Goal: Task Accomplishment & Management: Use online tool/utility

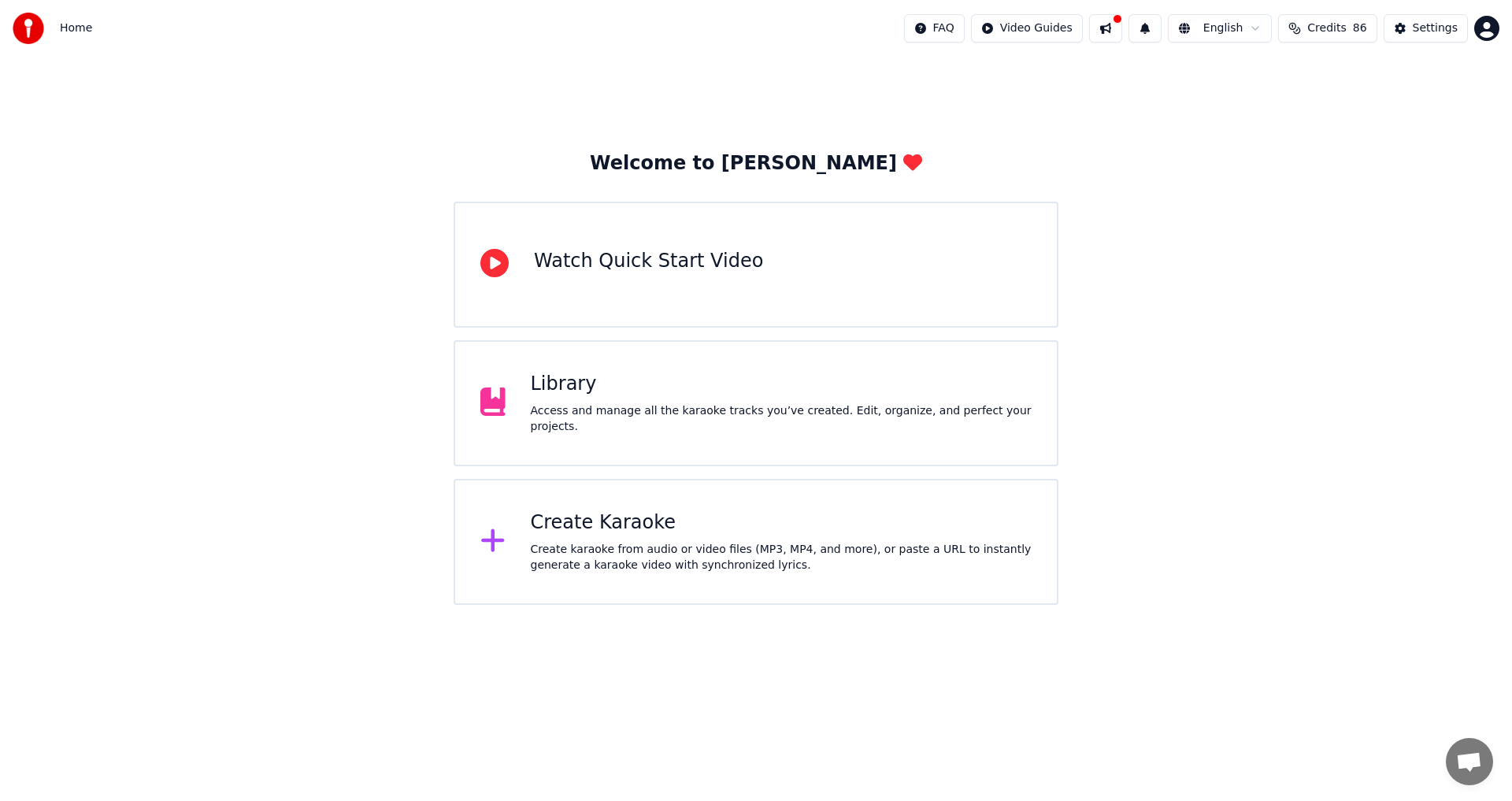
click at [648, 551] on div "Create karaoke from audio or video files (MP3, MP4, and more), or paste a URL t…" at bounding box center [782, 558] width 502 height 31
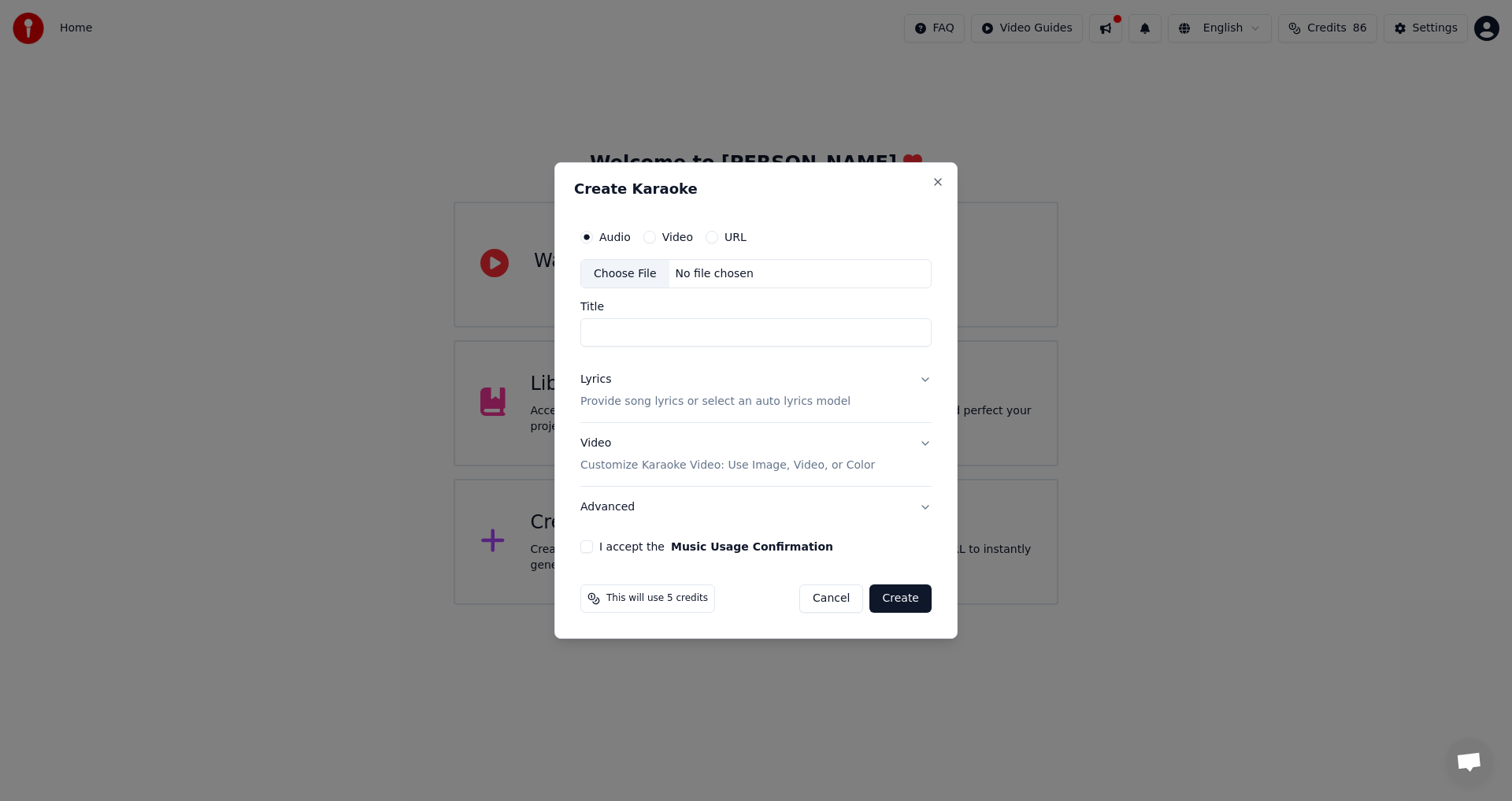
click at [679, 337] on input "Title" at bounding box center [756, 333] width 351 height 28
type input "*"
type input "*****"
click at [924, 378] on button "Lyrics Provide song lyrics or select an auto lyrics model" at bounding box center [756, 392] width 351 height 63
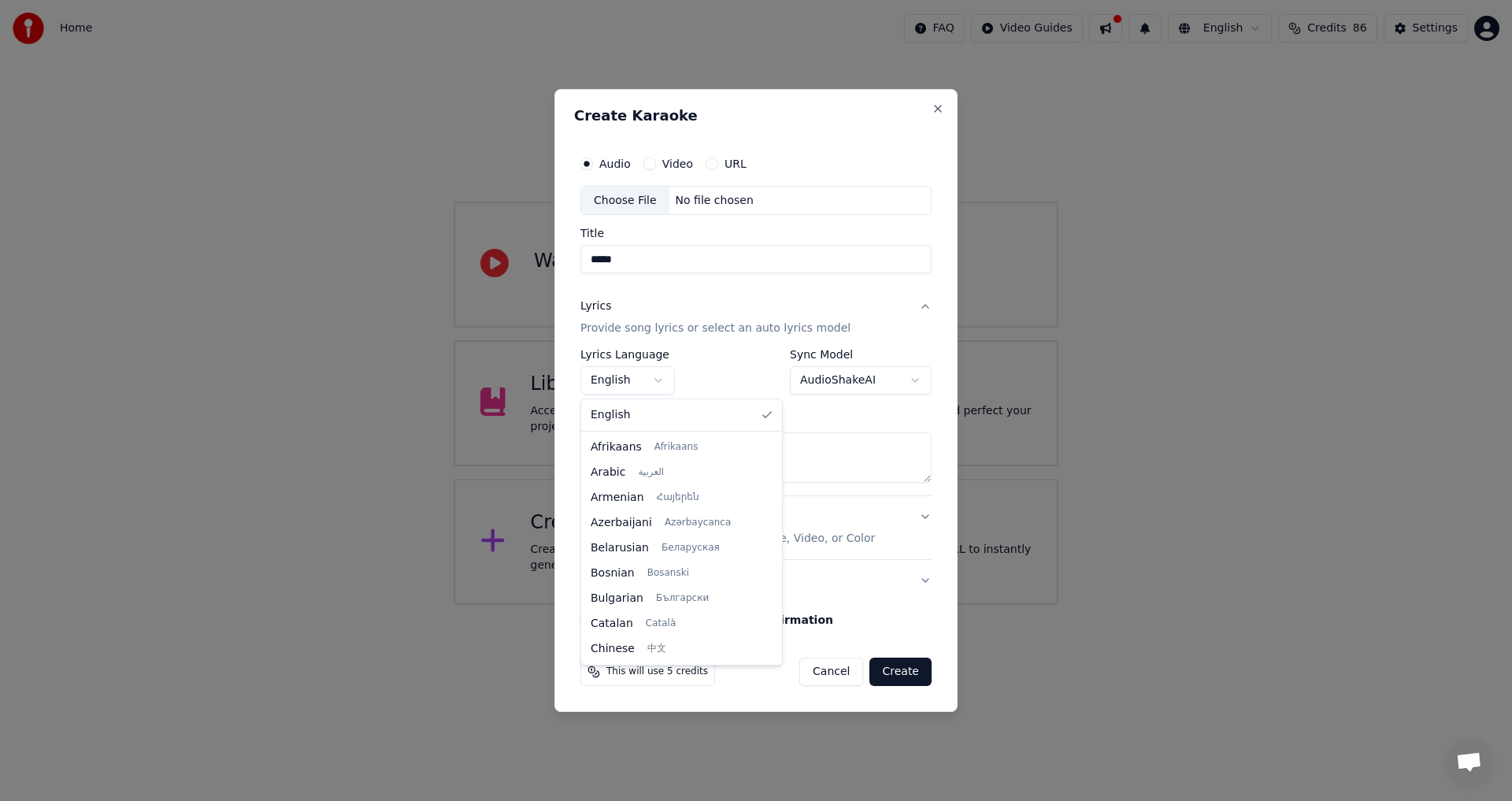
click at [655, 378] on body "**********" at bounding box center [756, 303] width 1512 height 605
select select "**"
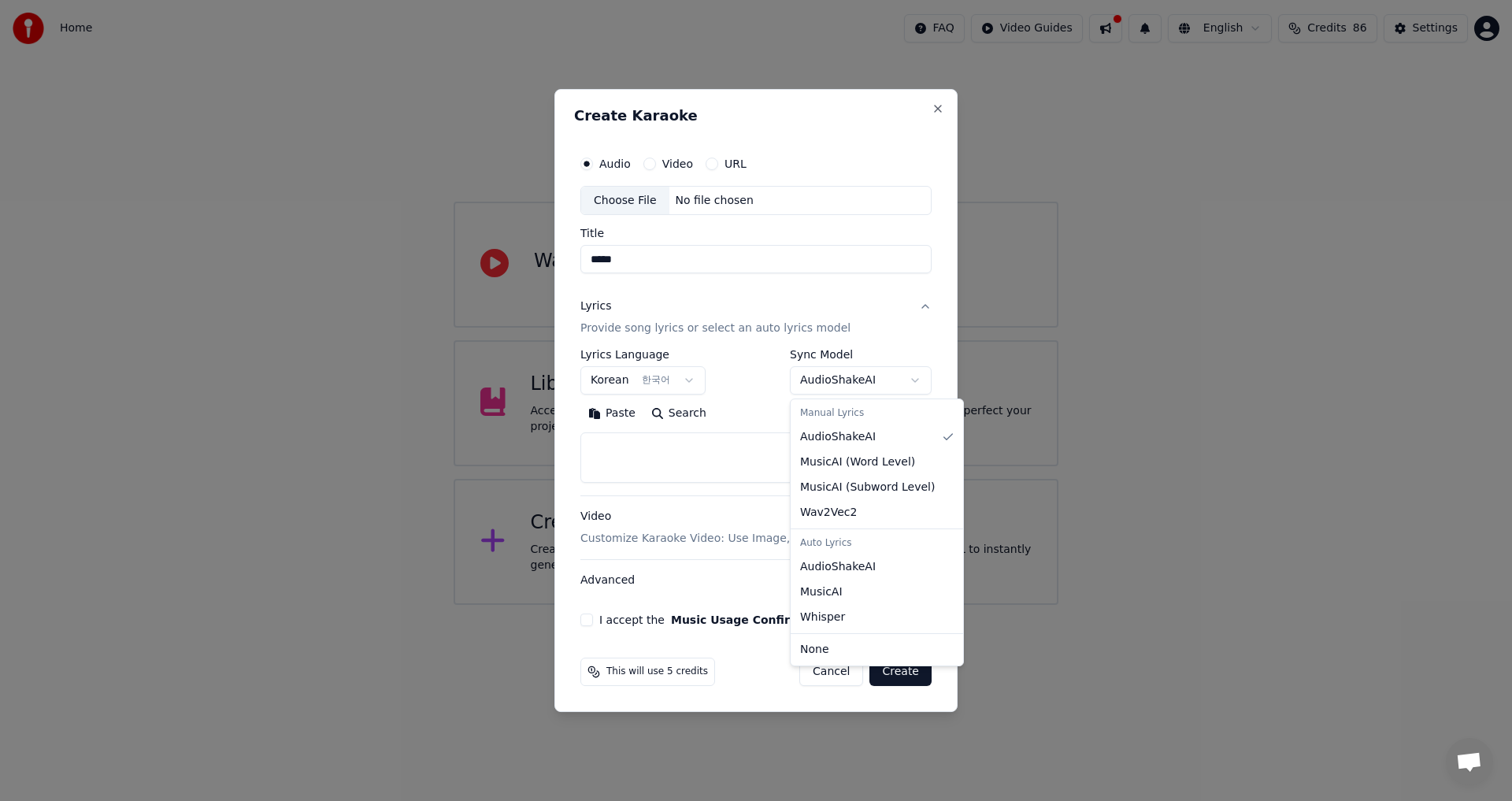
click at [911, 380] on body "**********" at bounding box center [756, 303] width 1512 height 605
select select "**********"
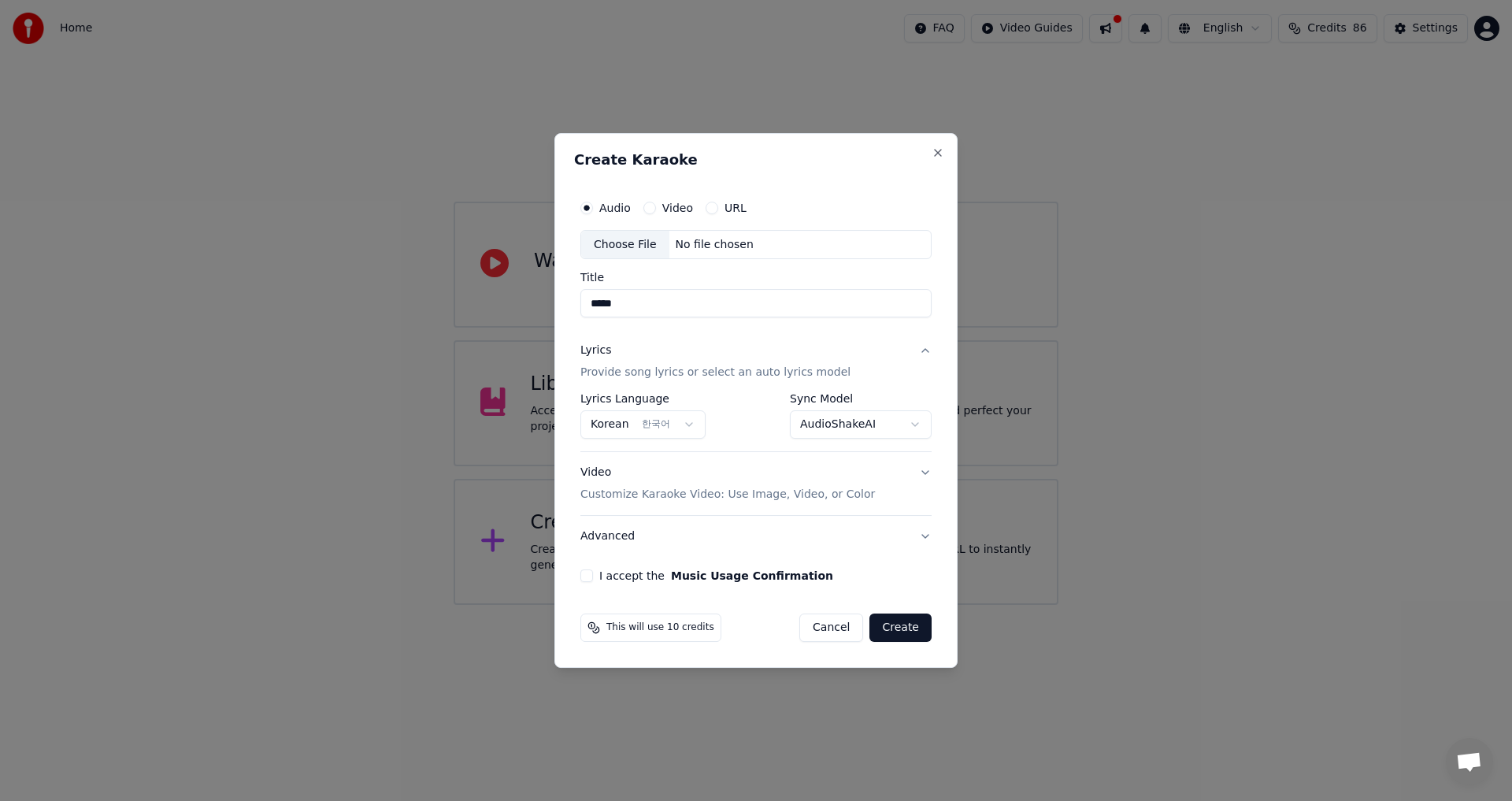
click at [925, 470] on button "Video Customize Karaoke Video: Use Image, Video, or Color" at bounding box center [756, 484] width 351 height 63
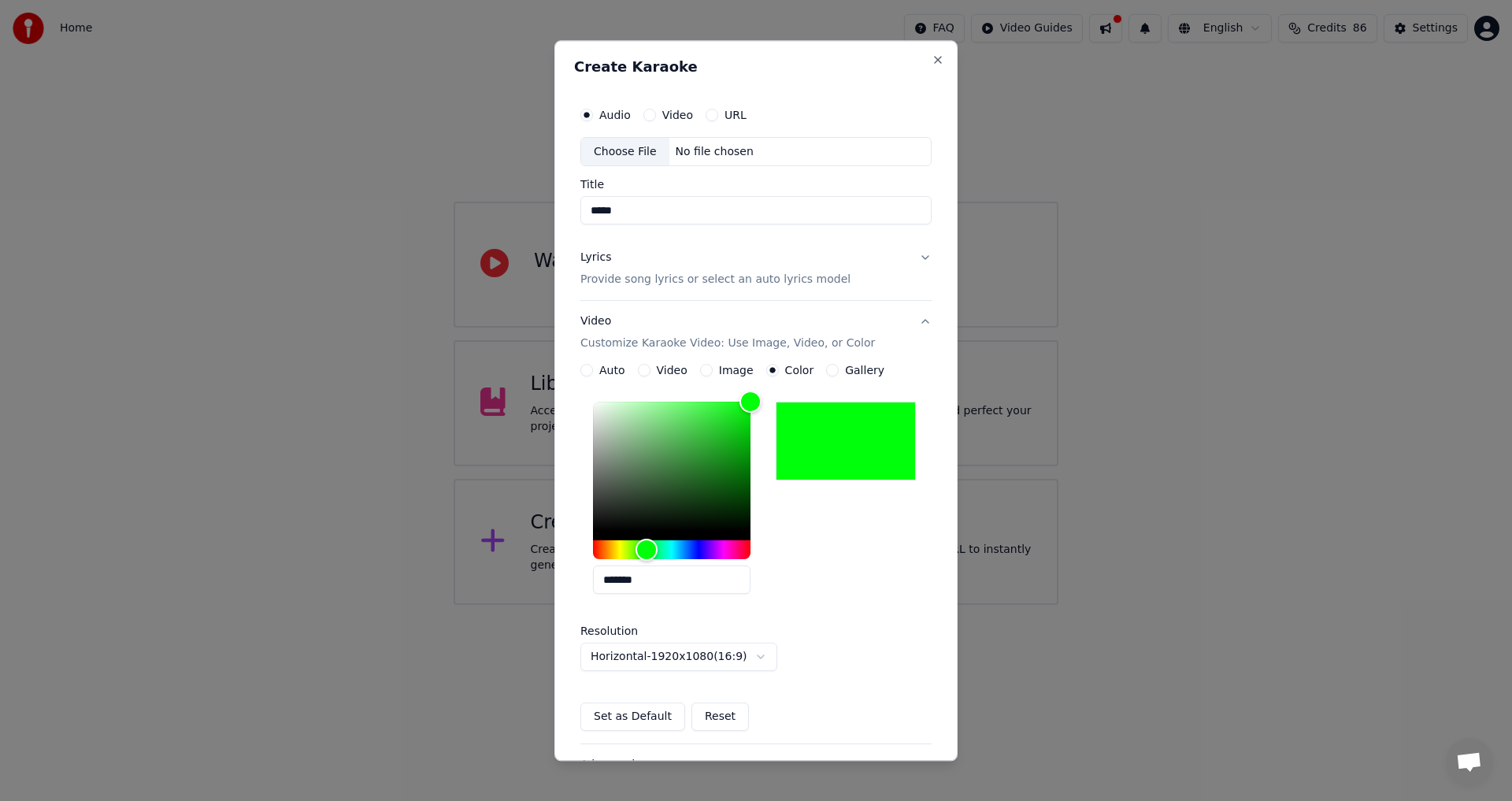
click at [648, 371] on button "Video" at bounding box center [644, 370] width 12 height 12
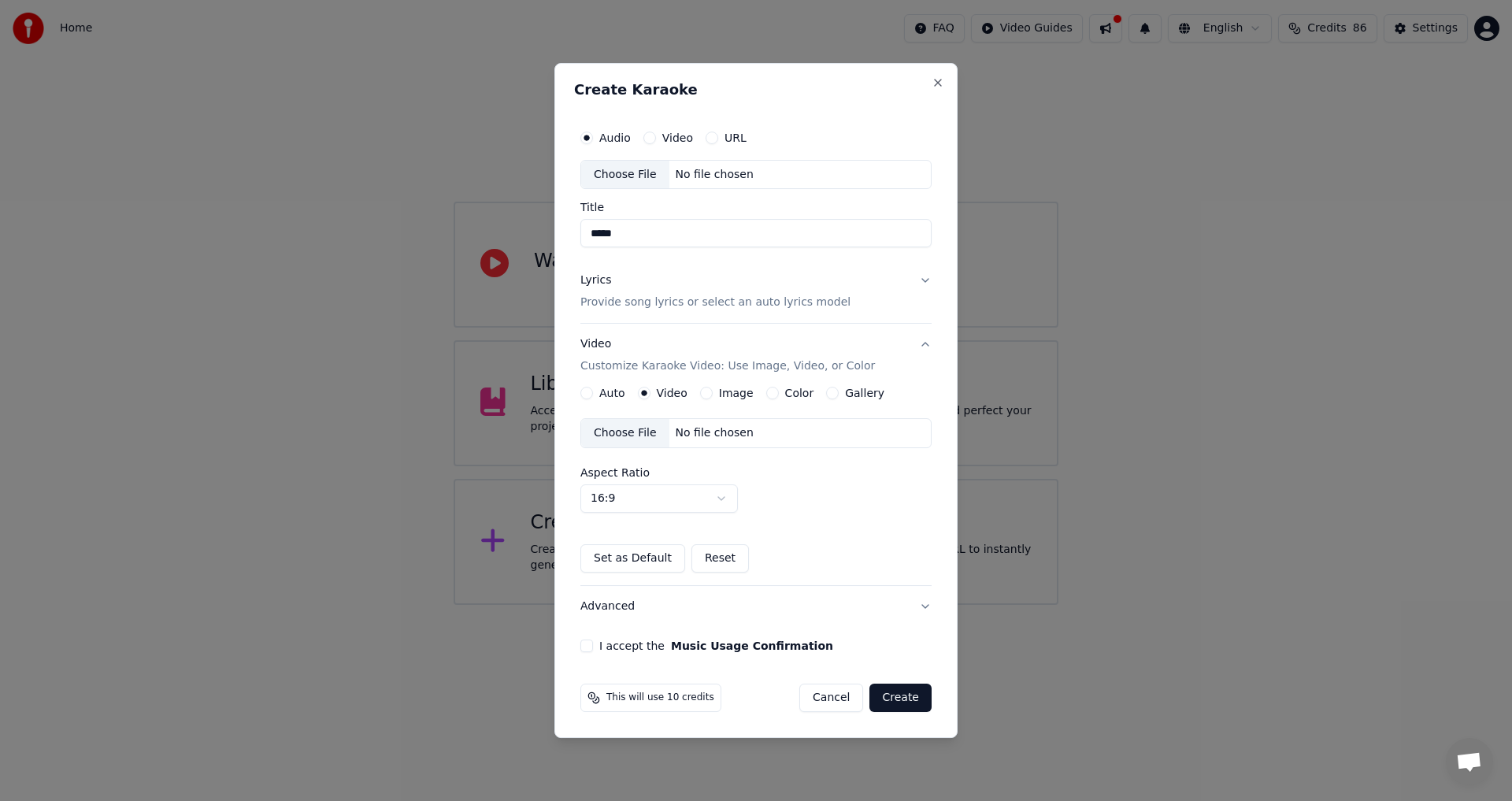
click at [622, 432] on div "Choose File" at bounding box center [625, 433] width 88 height 28
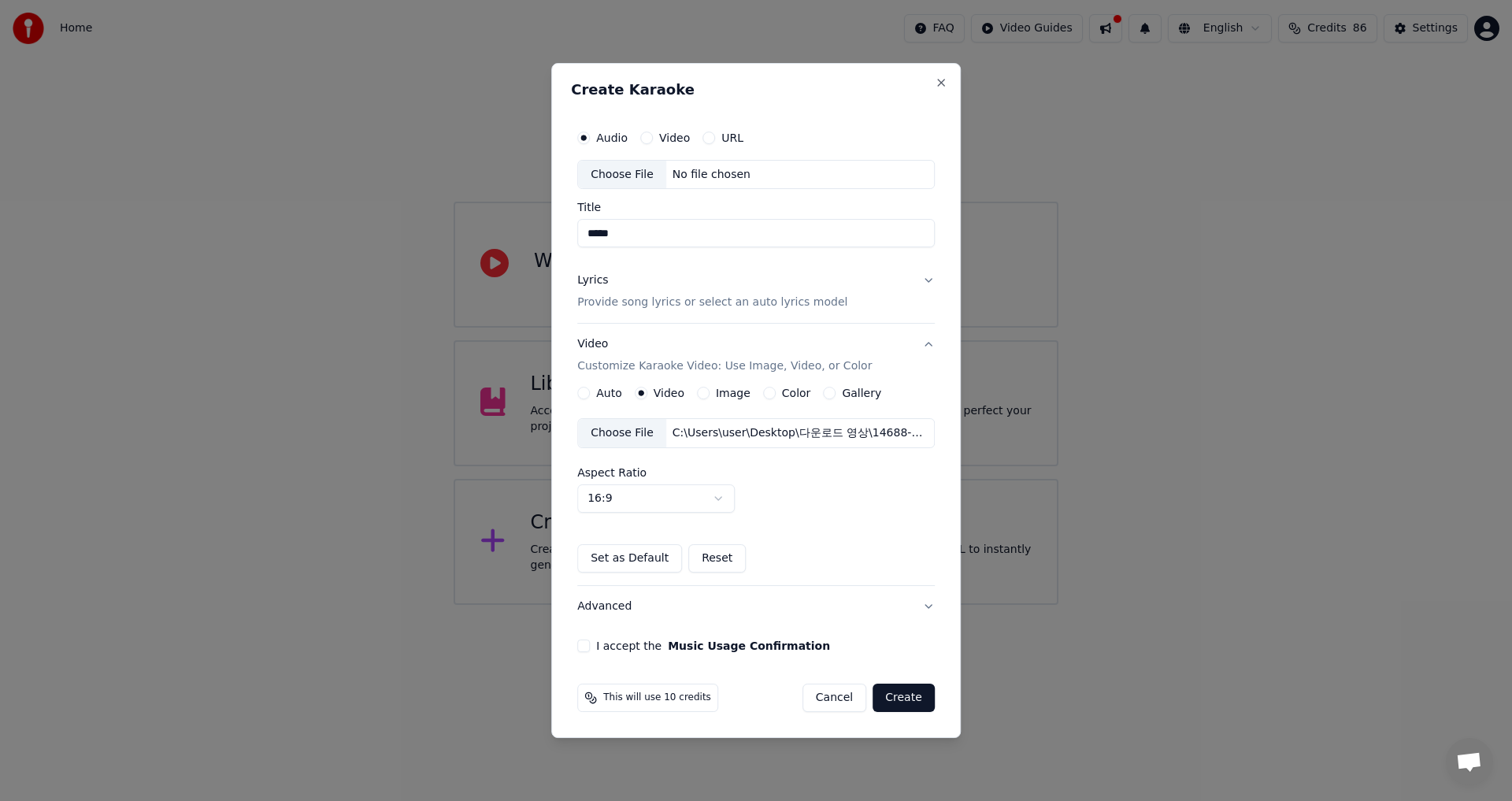
click at [588, 650] on button "I accept the Music Usage Confirmation" at bounding box center [583, 646] width 12 height 12
click at [625, 174] on div "Choose File" at bounding box center [622, 174] width 88 height 28
type input "*********"
click at [916, 697] on button "Create" at bounding box center [903, 698] width 62 height 28
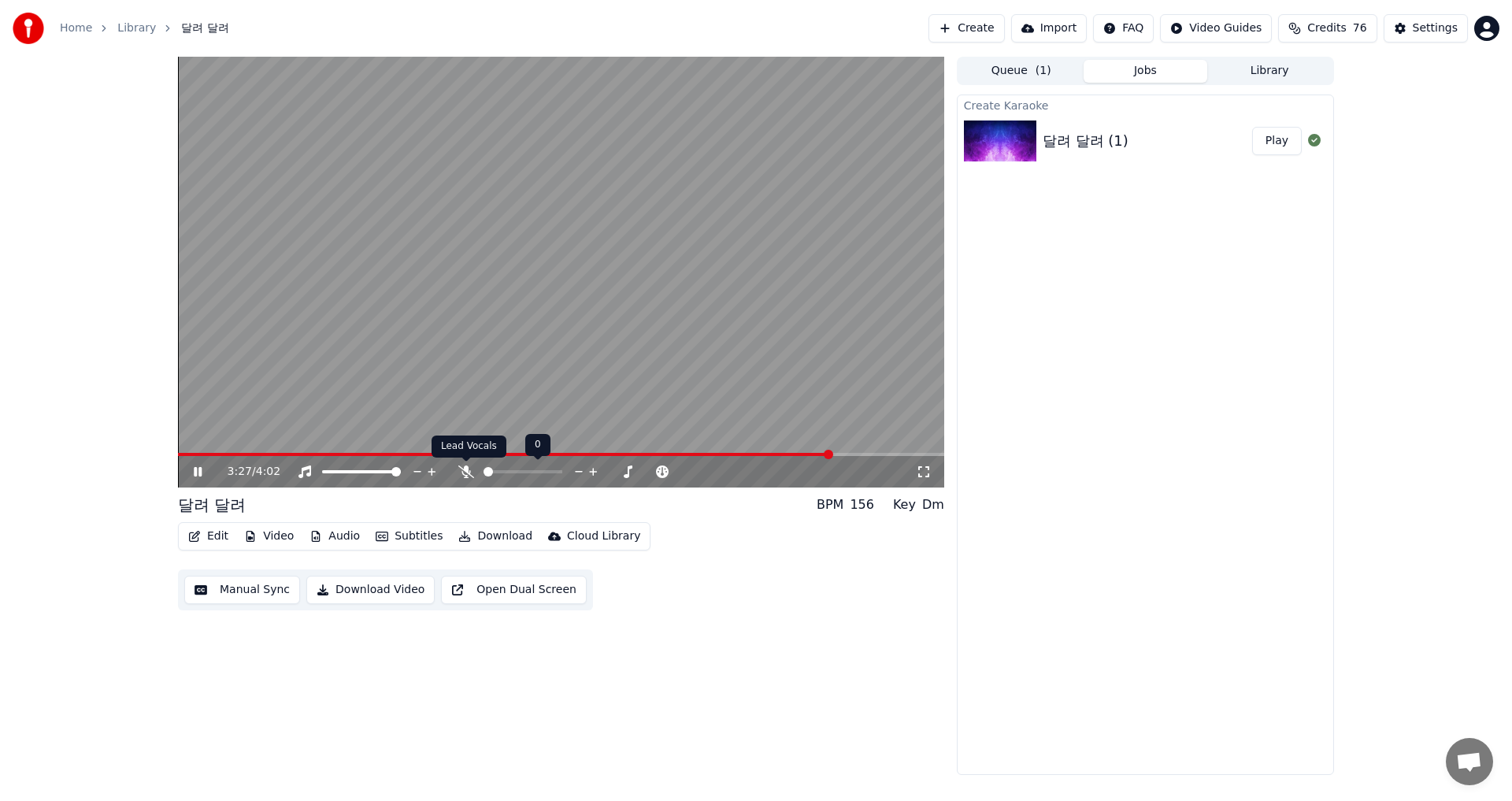
click at [473, 466] on icon at bounding box center [466, 471] width 16 height 12
click at [563, 472] on span at bounding box center [557, 471] width 9 height 9
click at [1122, 544] on div "Create Karaoke 달려 달려 (1) Play" at bounding box center [1145, 435] width 378 height 681
click at [181, 452] on video at bounding box center [561, 272] width 767 height 431
click at [183, 452] on video at bounding box center [561, 272] width 767 height 431
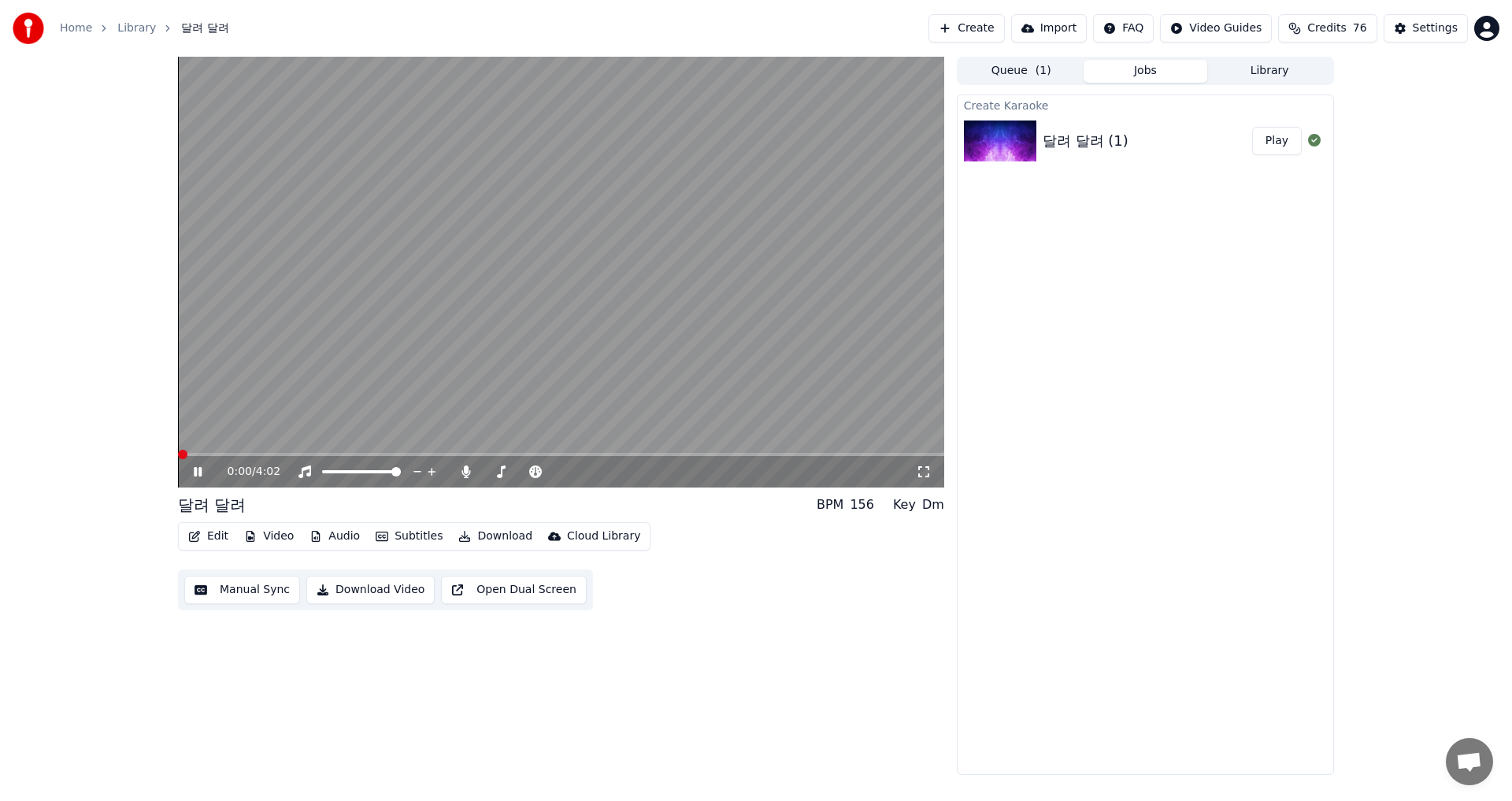
click at [178, 459] on span at bounding box center [182, 454] width 9 height 9
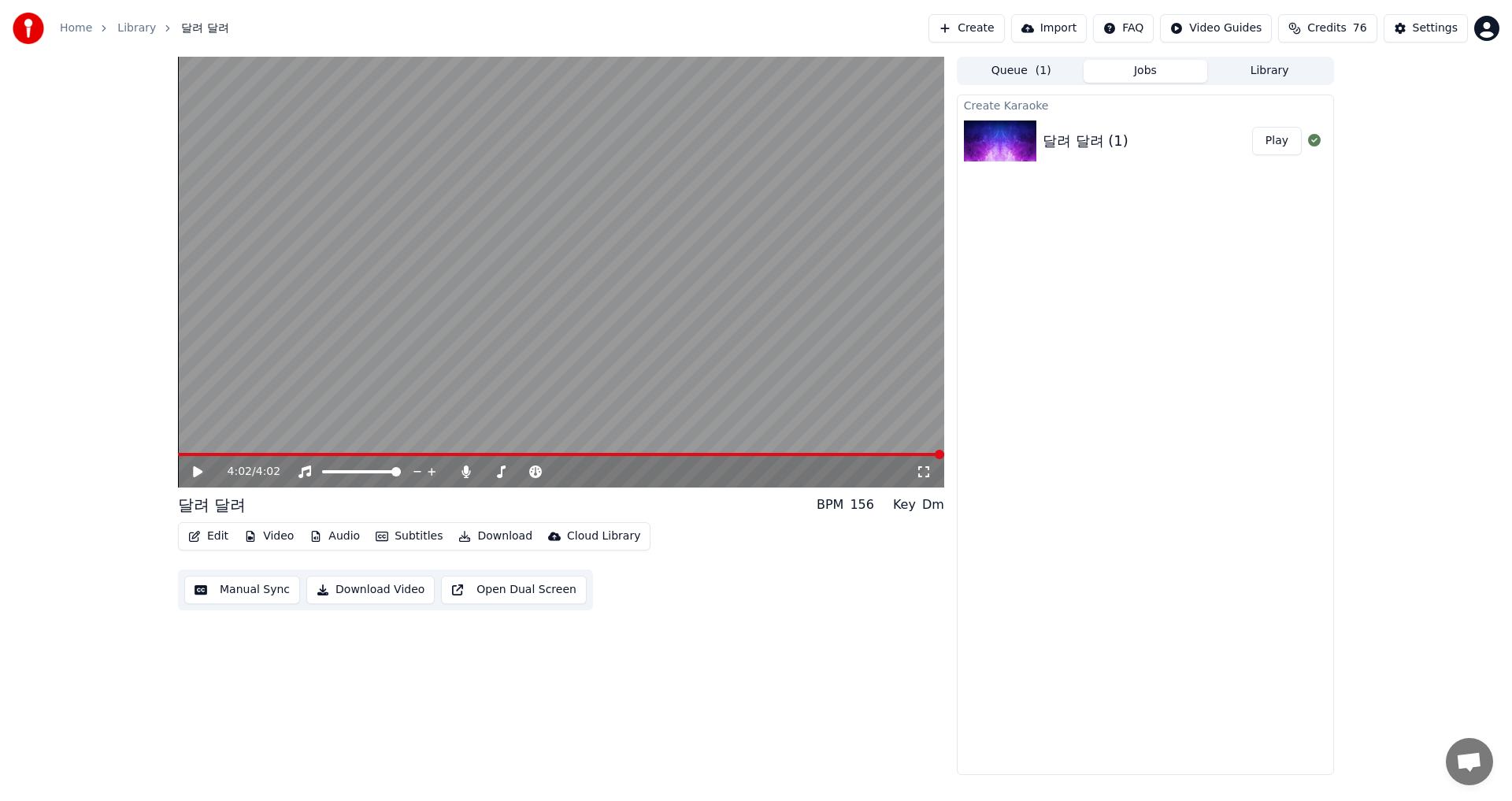
click at [497, 535] on button "Download" at bounding box center [495, 536] width 87 height 22
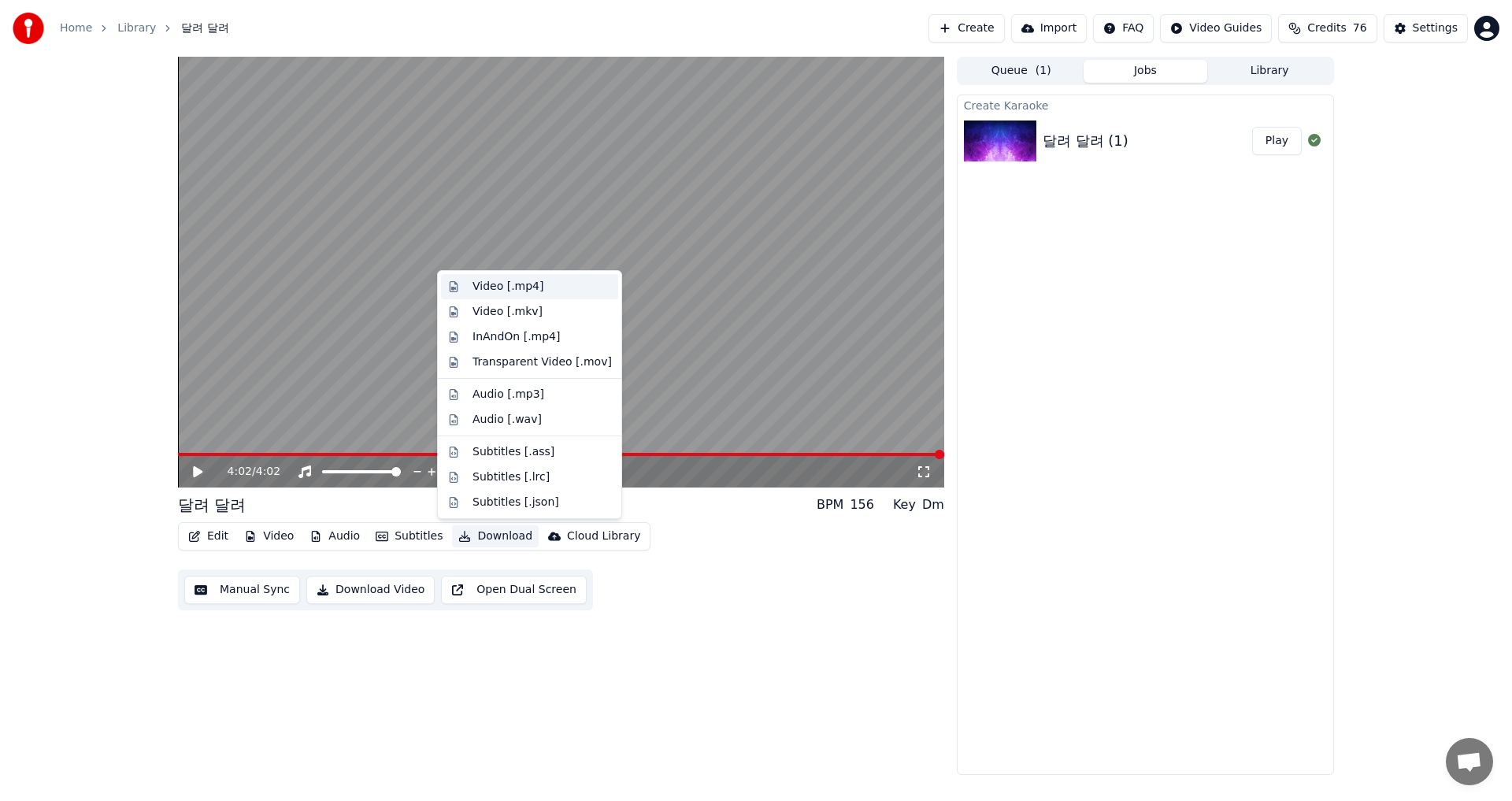
click at [527, 282] on div "Video [.mp4]" at bounding box center [508, 286] width 71 height 16
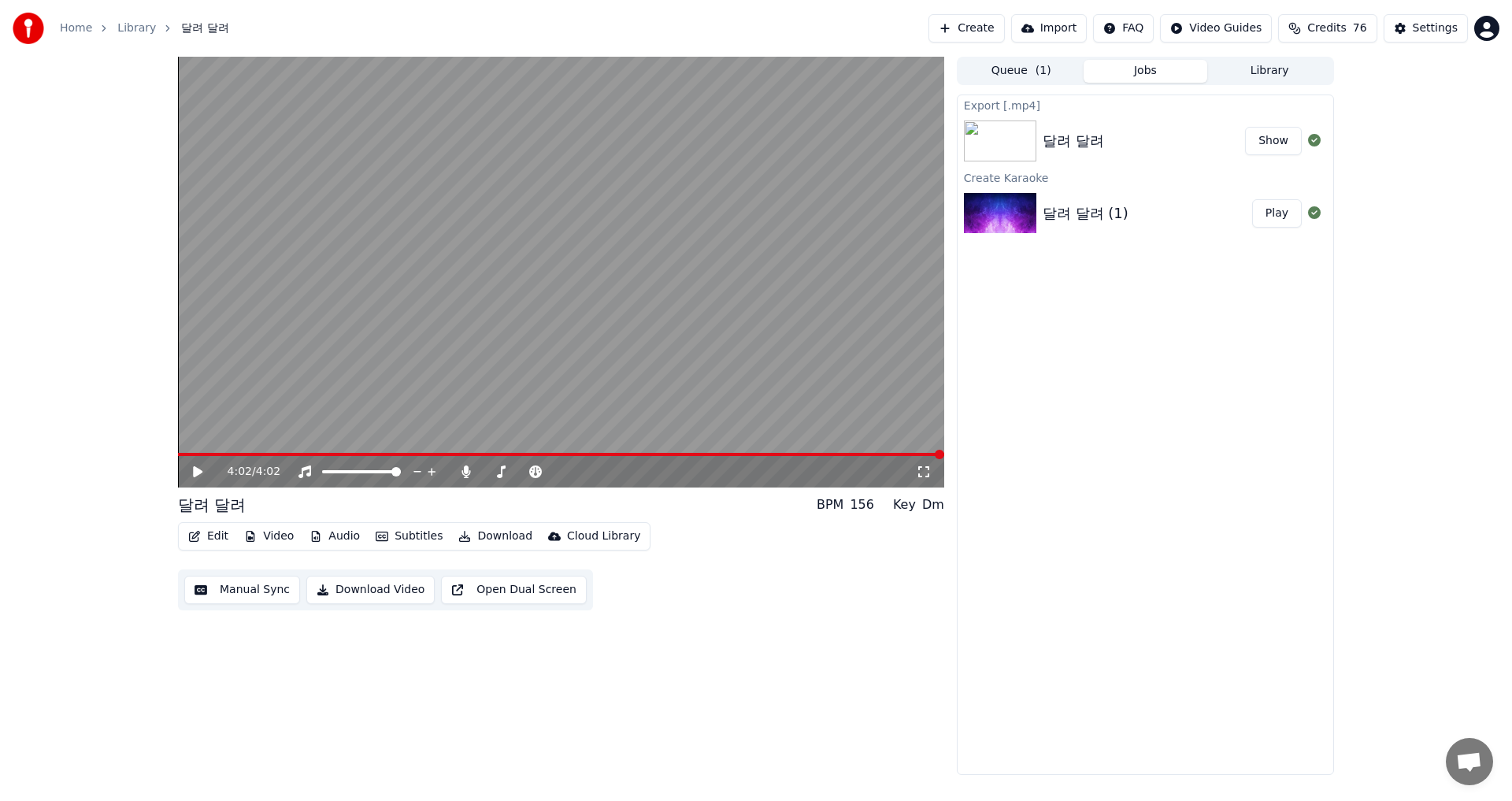
click at [204, 534] on button "Edit" at bounding box center [208, 536] width 53 height 22
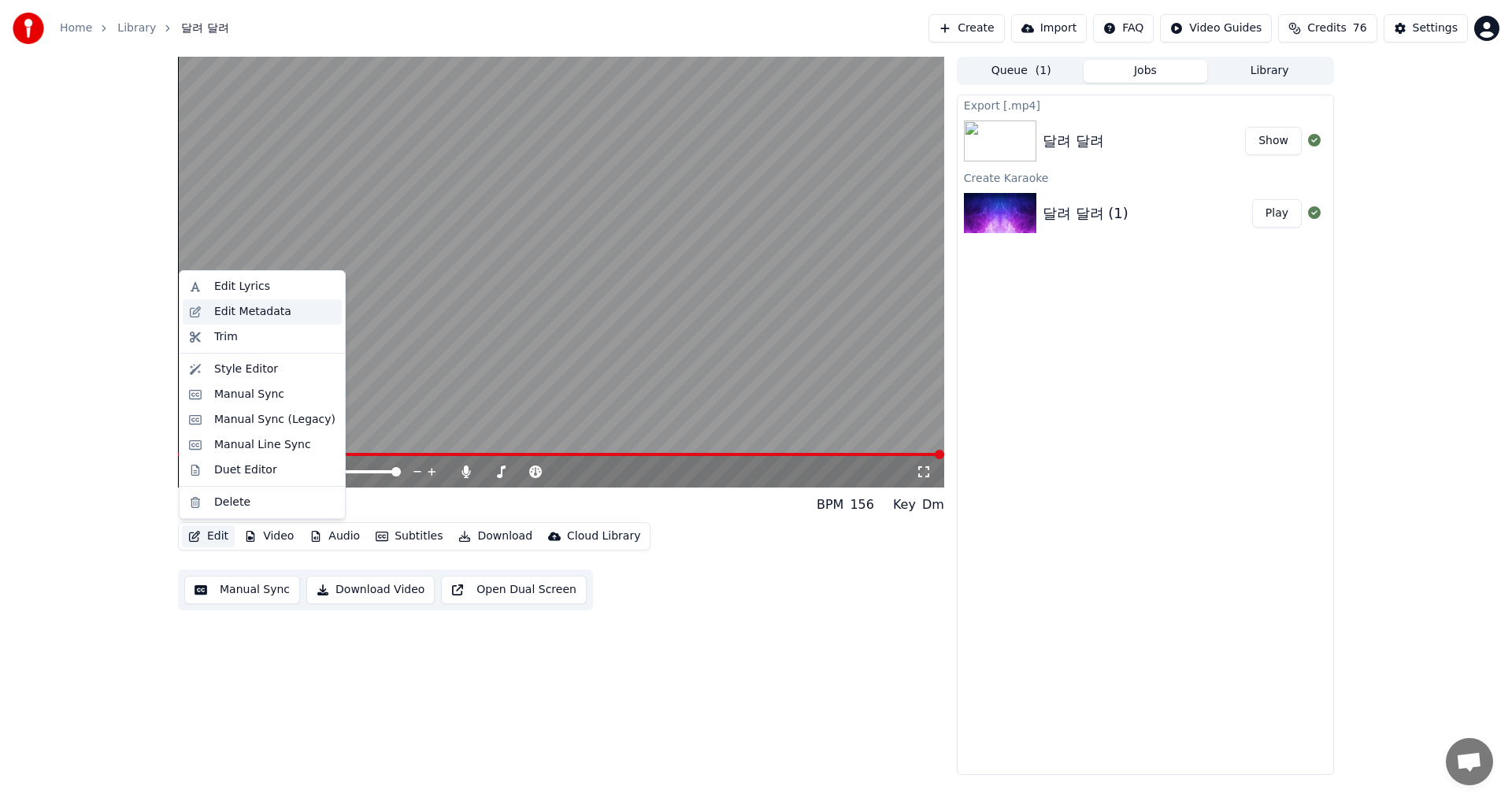
click at [267, 312] on div "Edit Metadata" at bounding box center [252, 312] width 77 height 16
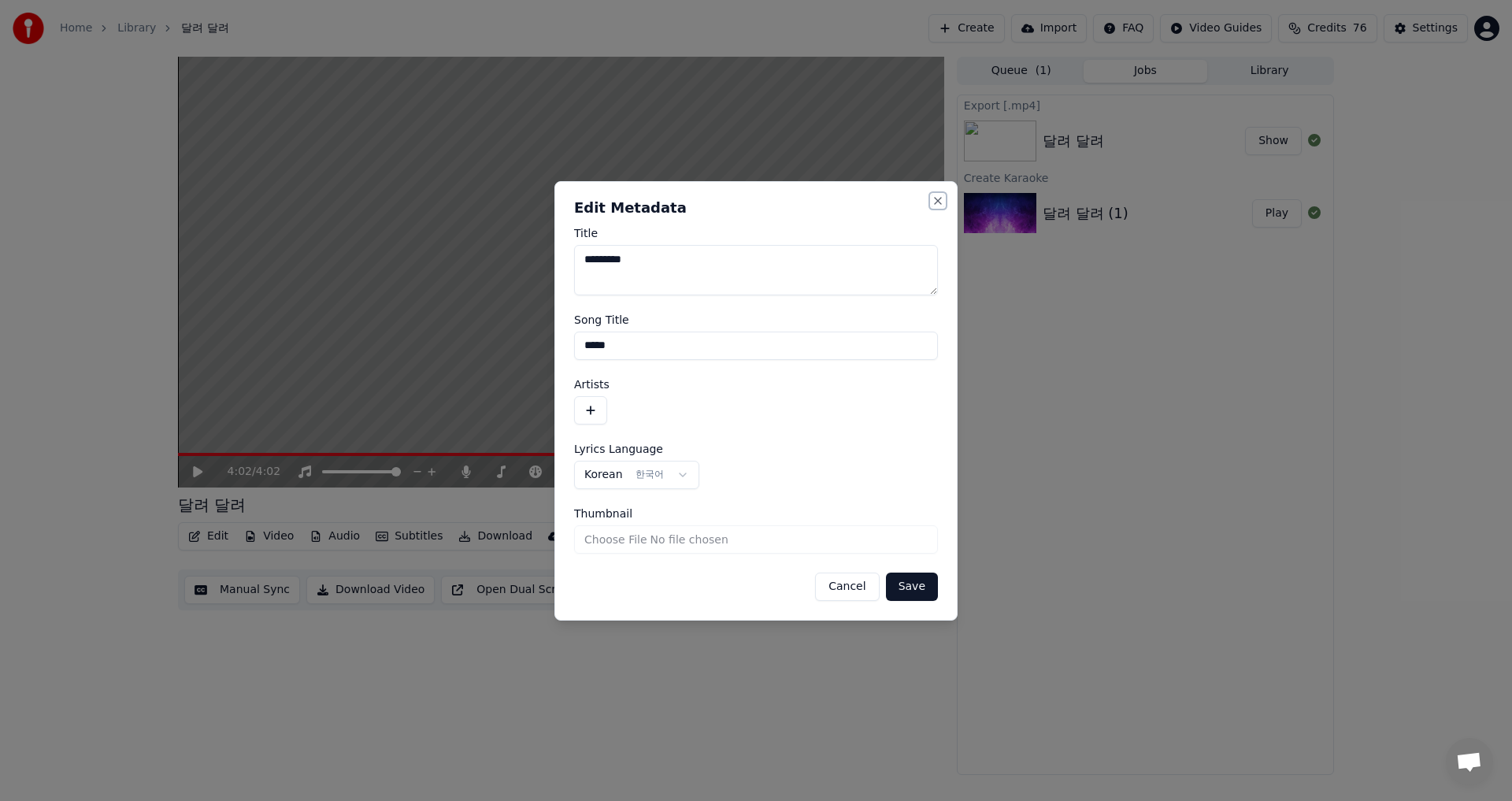
click at [943, 198] on button "Close" at bounding box center [938, 200] width 12 height 12
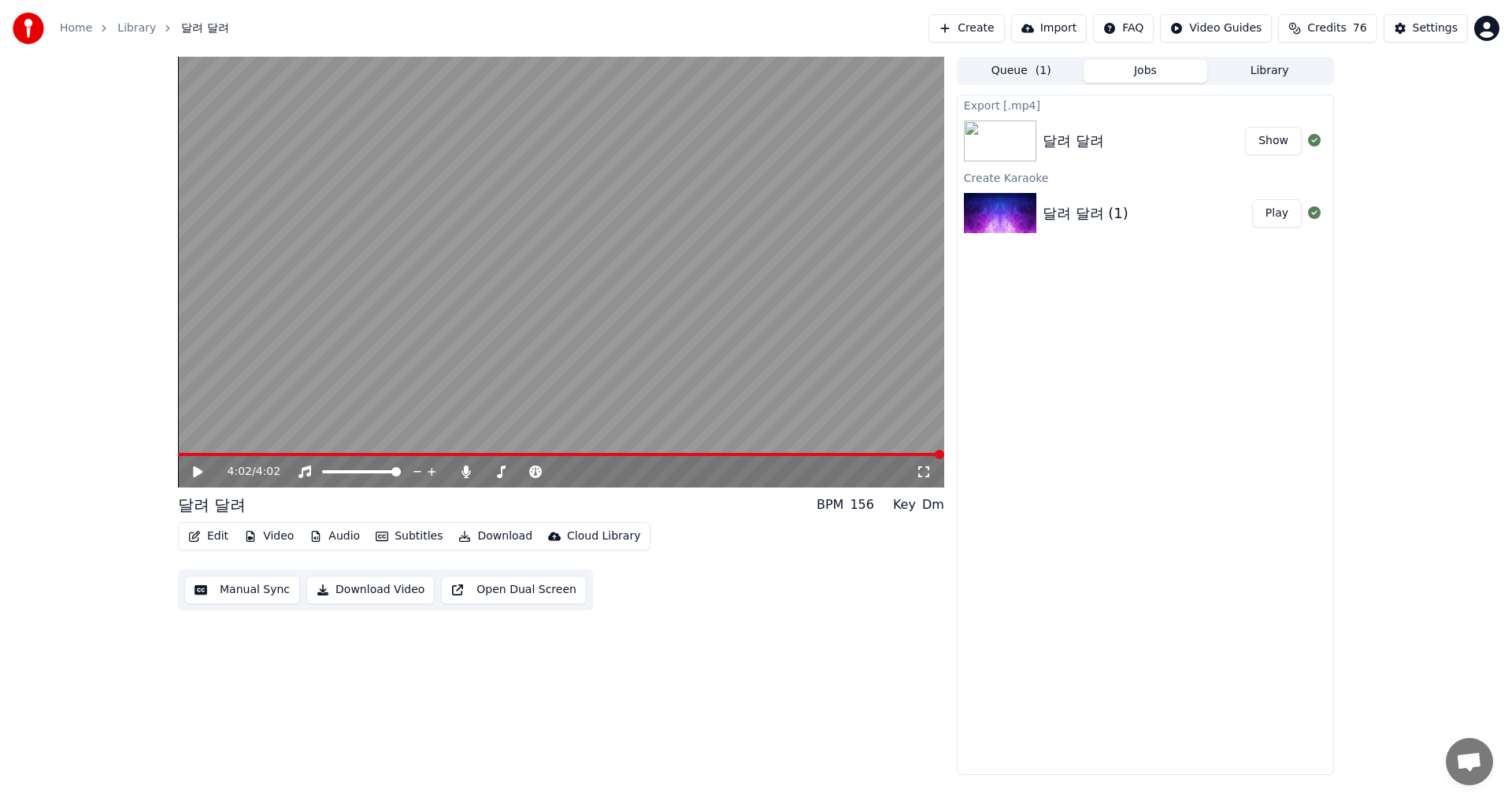
click at [210, 532] on button "Edit" at bounding box center [208, 536] width 53 height 22
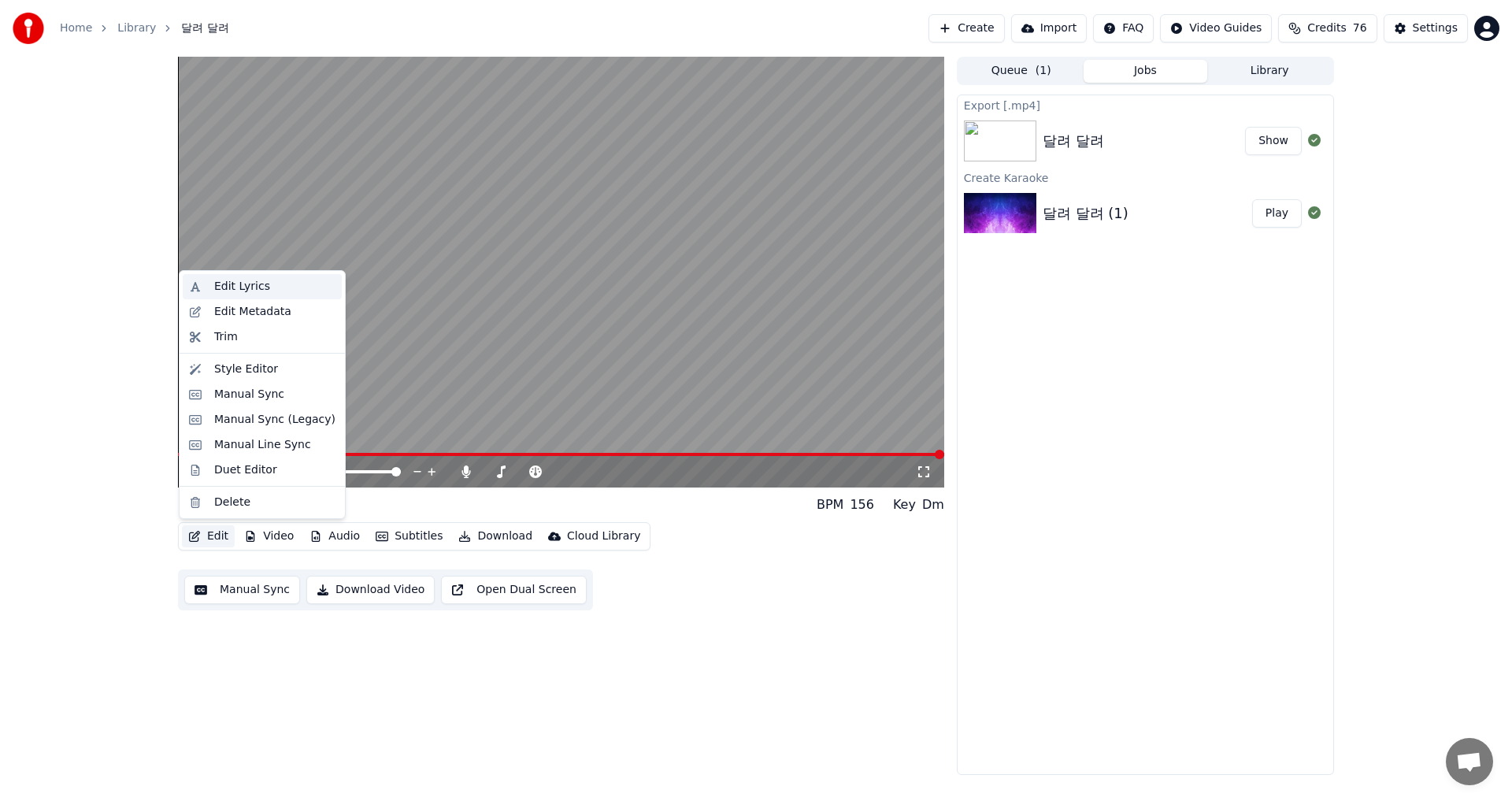
click at [257, 286] on div "Edit Lyrics" at bounding box center [242, 286] width 56 height 16
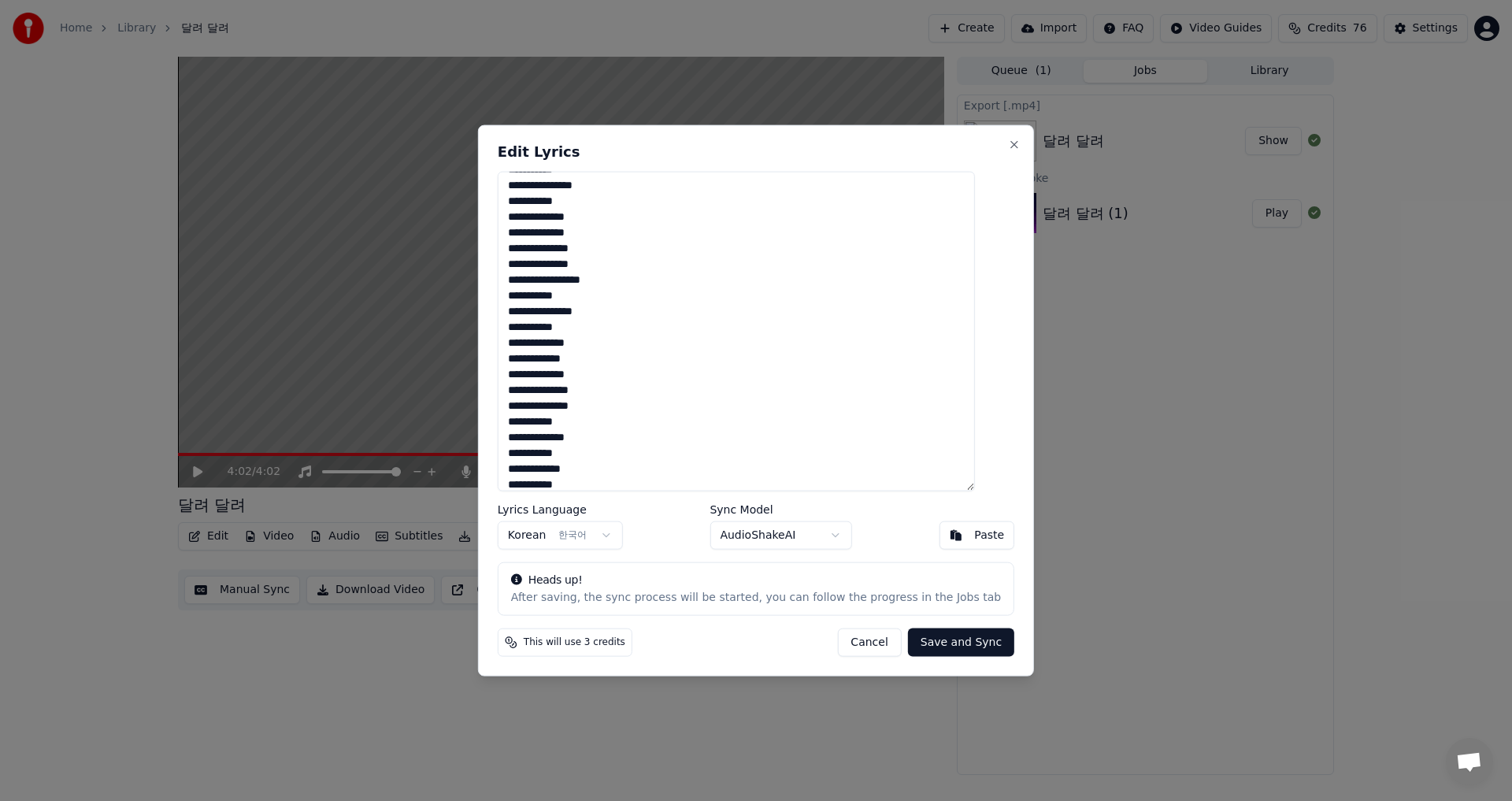
scroll to position [135, 0]
click at [558, 413] on textarea "**********" at bounding box center [736, 331] width 478 height 321
click at [538, 409] on textarea "**********" at bounding box center [736, 331] width 478 height 321
type textarea "**********"
click at [945, 640] on button "Save and Sync" at bounding box center [961, 643] width 107 height 28
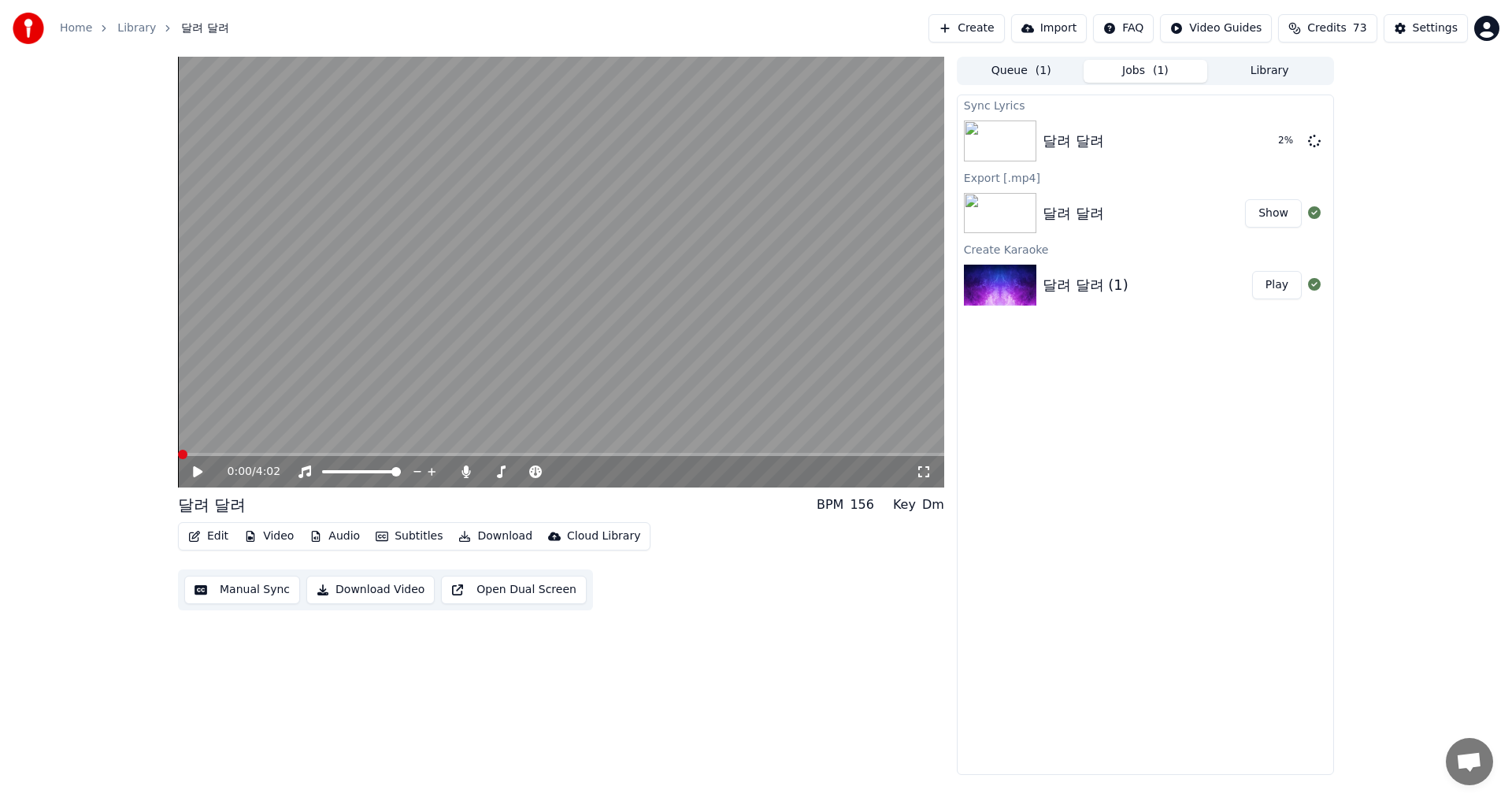
click at [178, 450] on span at bounding box center [182, 454] width 9 height 9
click at [500, 535] on button "Download" at bounding box center [495, 536] width 87 height 22
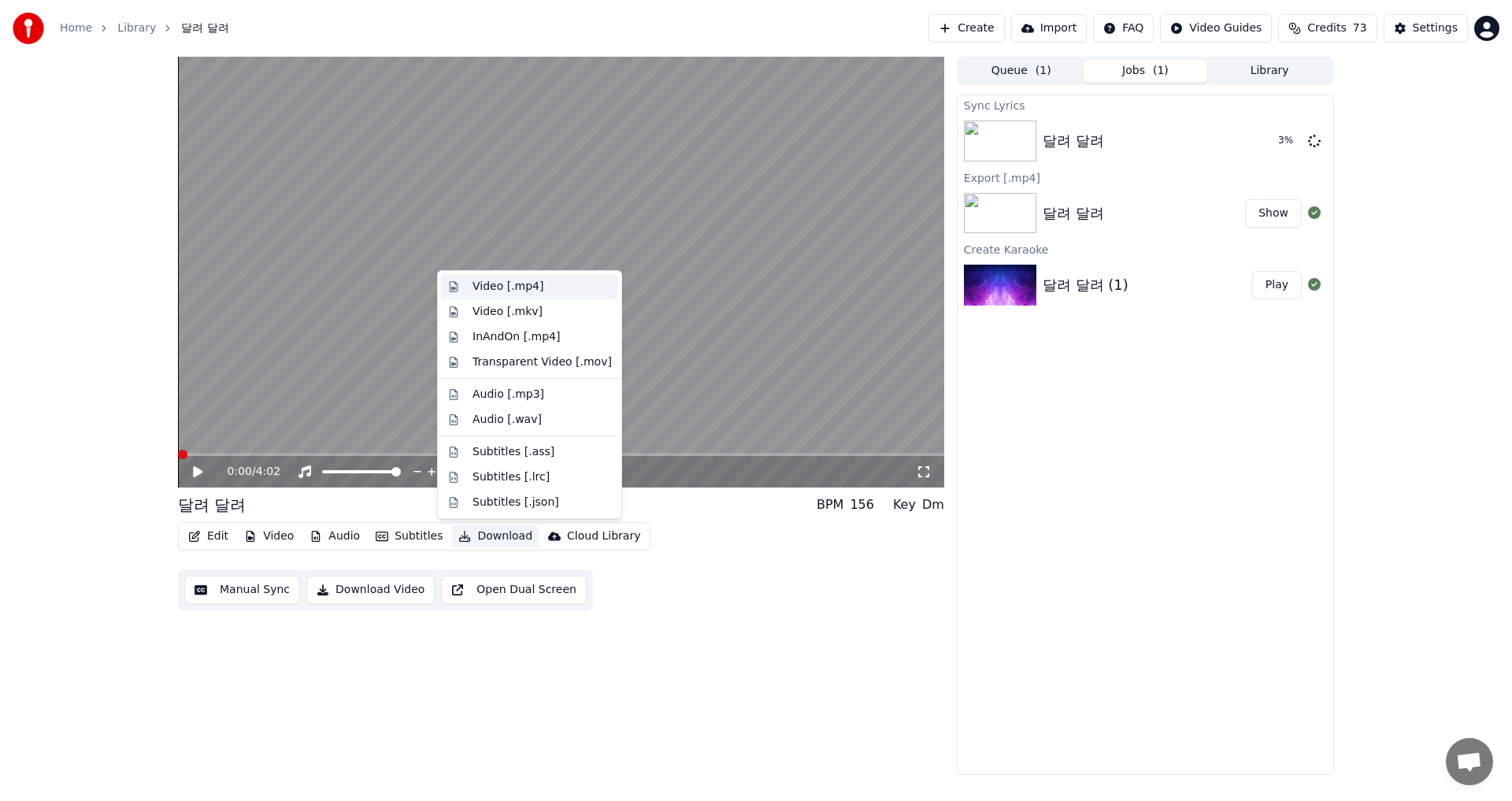
click at [519, 284] on div "Video [.mp4]" at bounding box center [508, 286] width 71 height 16
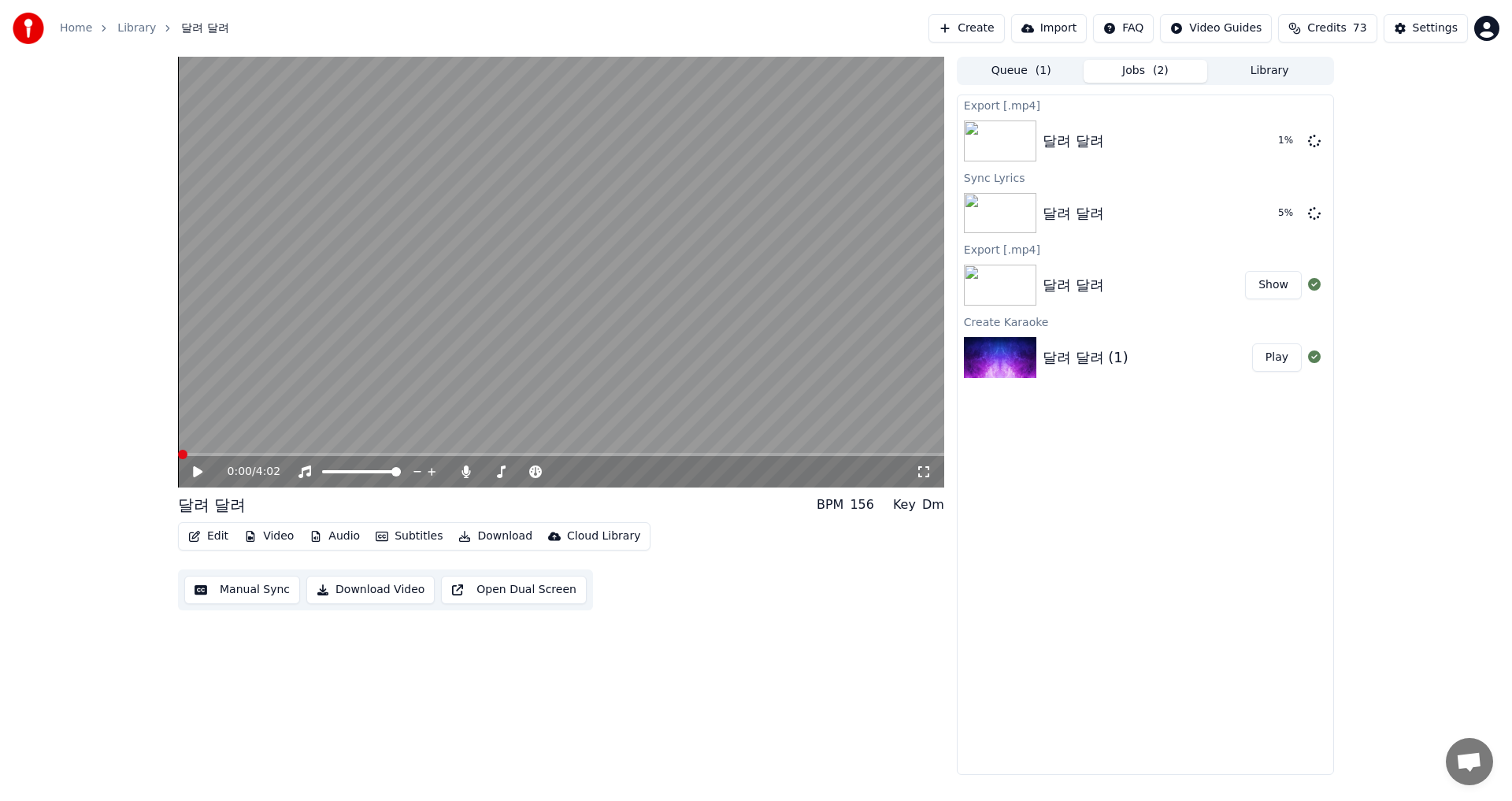
click at [201, 469] on icon at bounding box center [209, 471] width 37 height 12
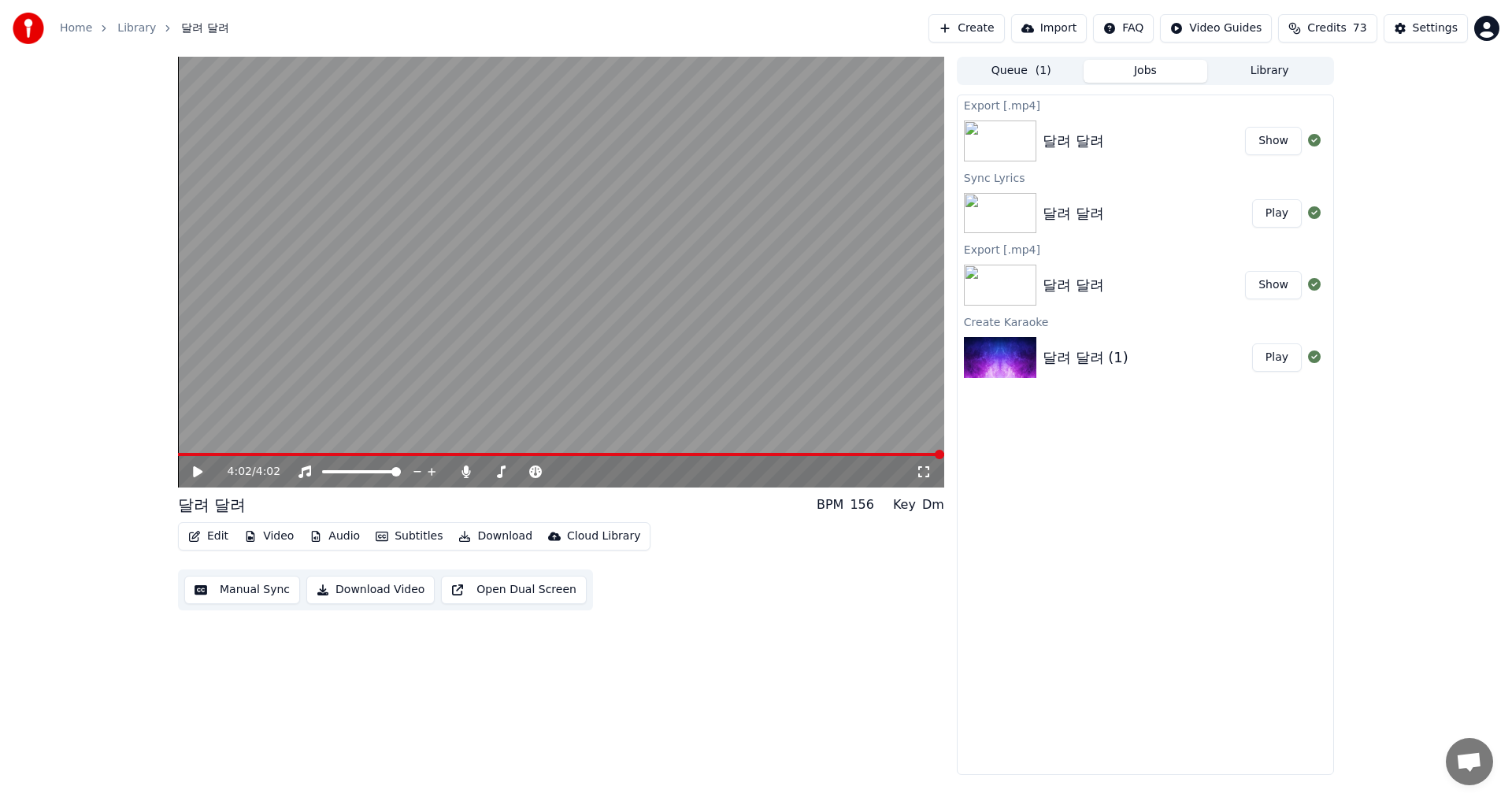
click at [1270, 140] on button "Show" at bounding box center [1273, 141] width 57 height 28
click at [1280, 140] on button "Show" at bounding box center [1273, 141] width 57 height 28
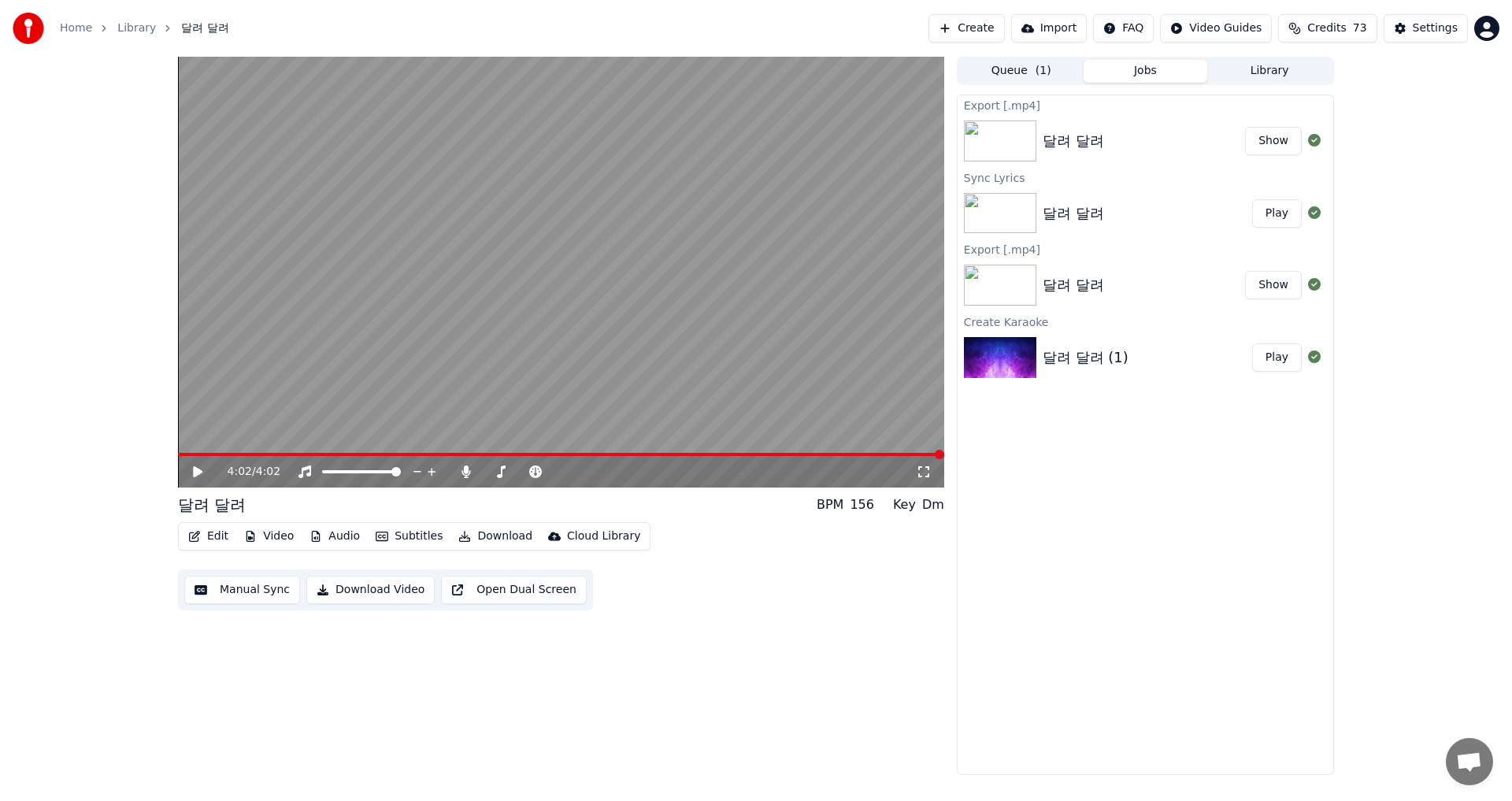
click at [1280, 140] on button "Show" at bounding box center [1273, 141] width 57 height 28
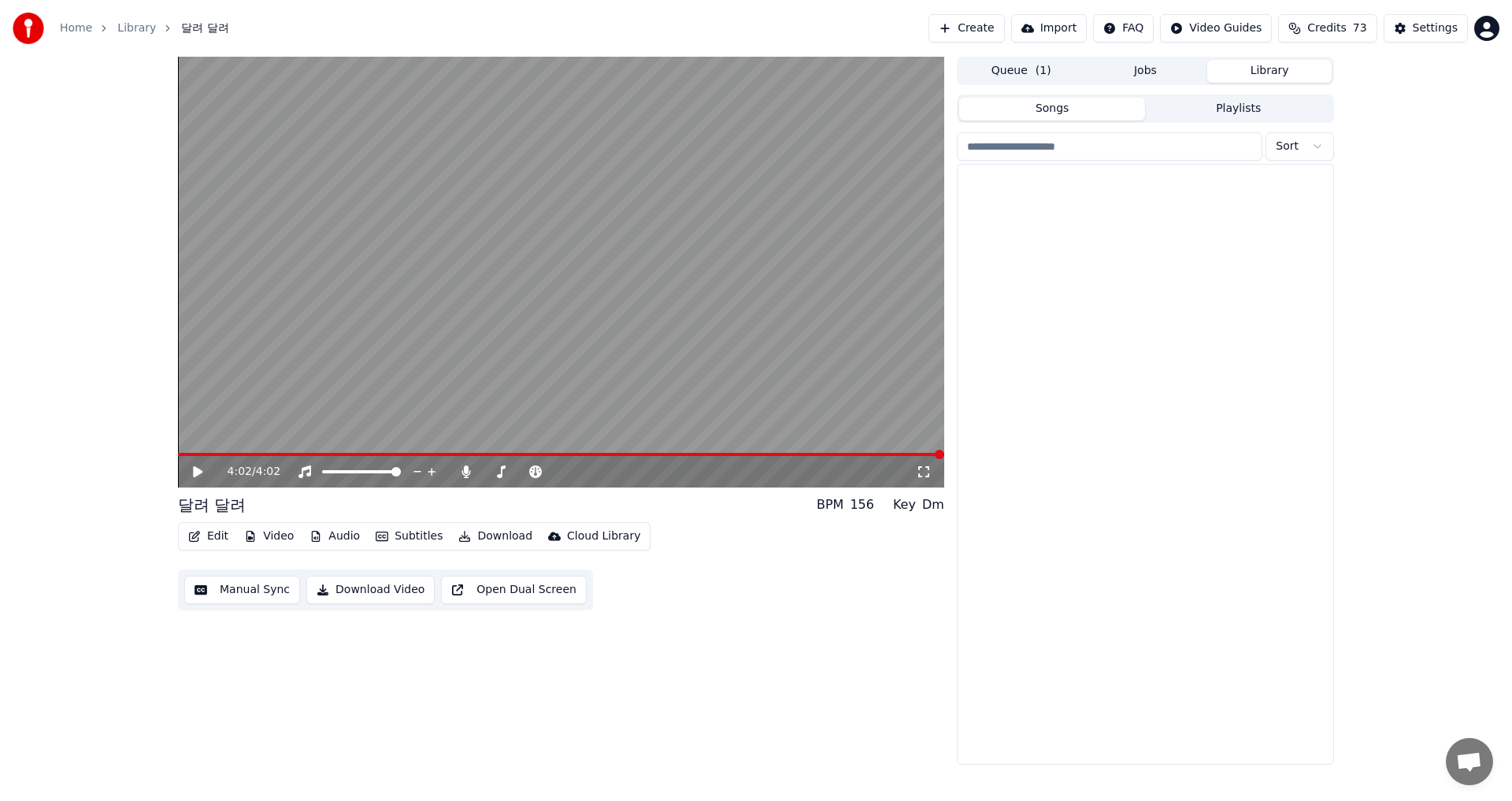
click at [1269, 78] on button "Library" at bounding box center [1269, 71] width 125 height 23
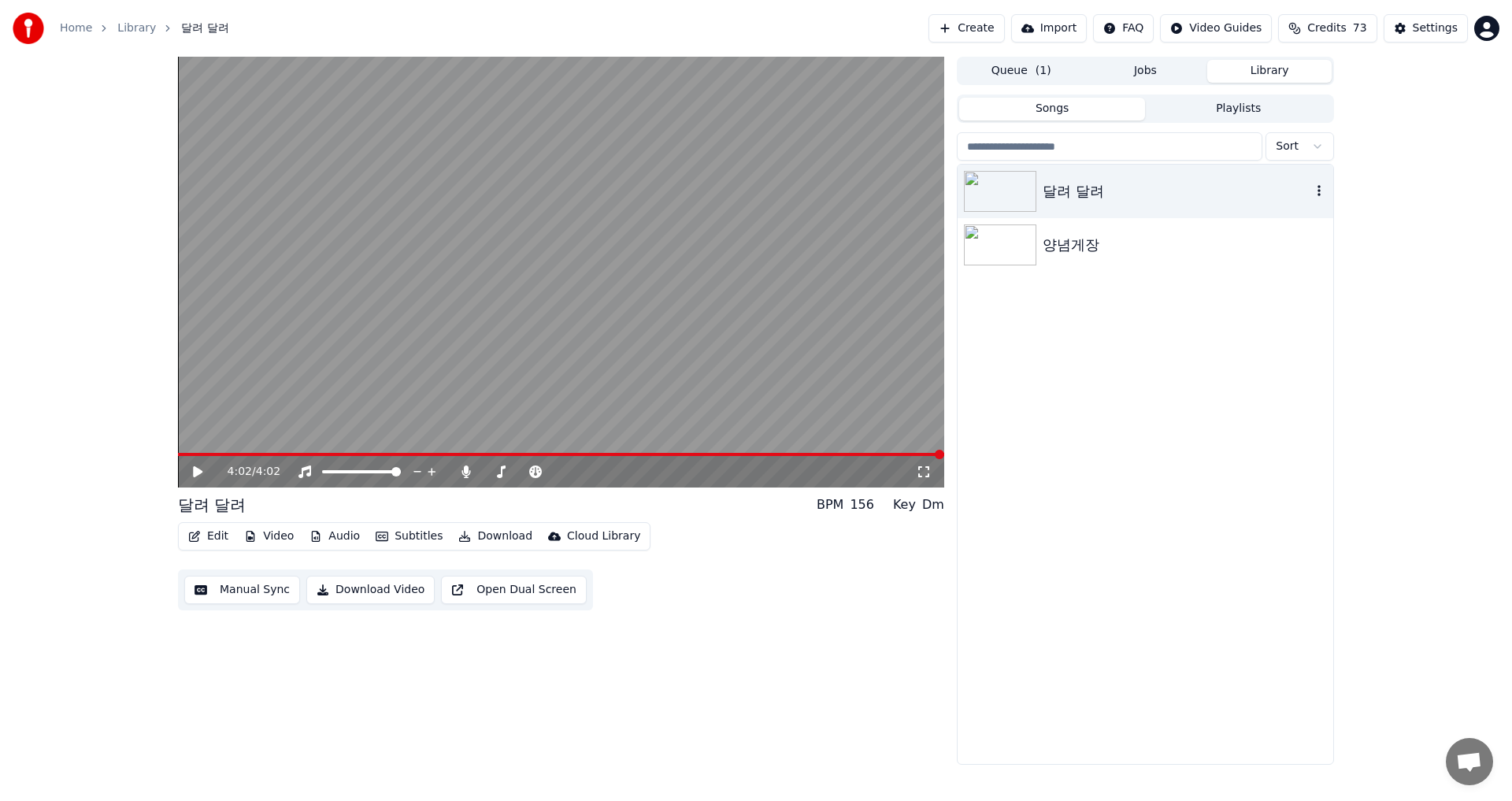
click at [1077, 188] on div "달려 달려" at bounding box center [1177, 191] width 269 height 22
click at [1010, 182] on img at bounding box center [1001, 192] width 73 height 41
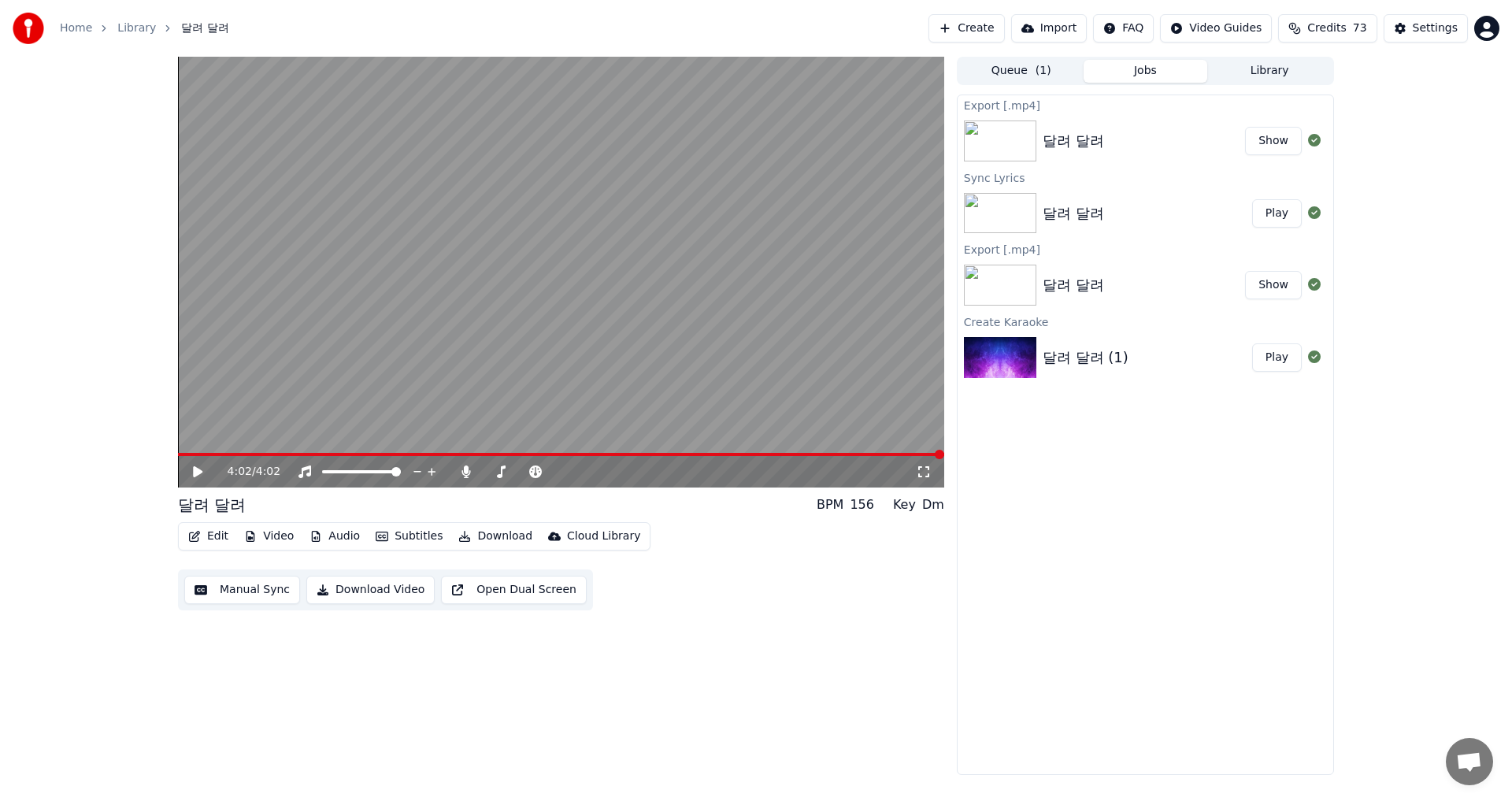
click at [1149, 75] on button "Jobs" at bounding box center [1146, 71] width 125 height 23
click at [1281, 139] on button "Show" at bounding box center [1273, 141] width 57 height 28
click at [1100, 142] on div "달려 달려" at bounding box center [1073, 141] width 61 height 22
click at [1087, 143] on div "달려 달려" at bounding box center [1073, 141] width 61 height 22
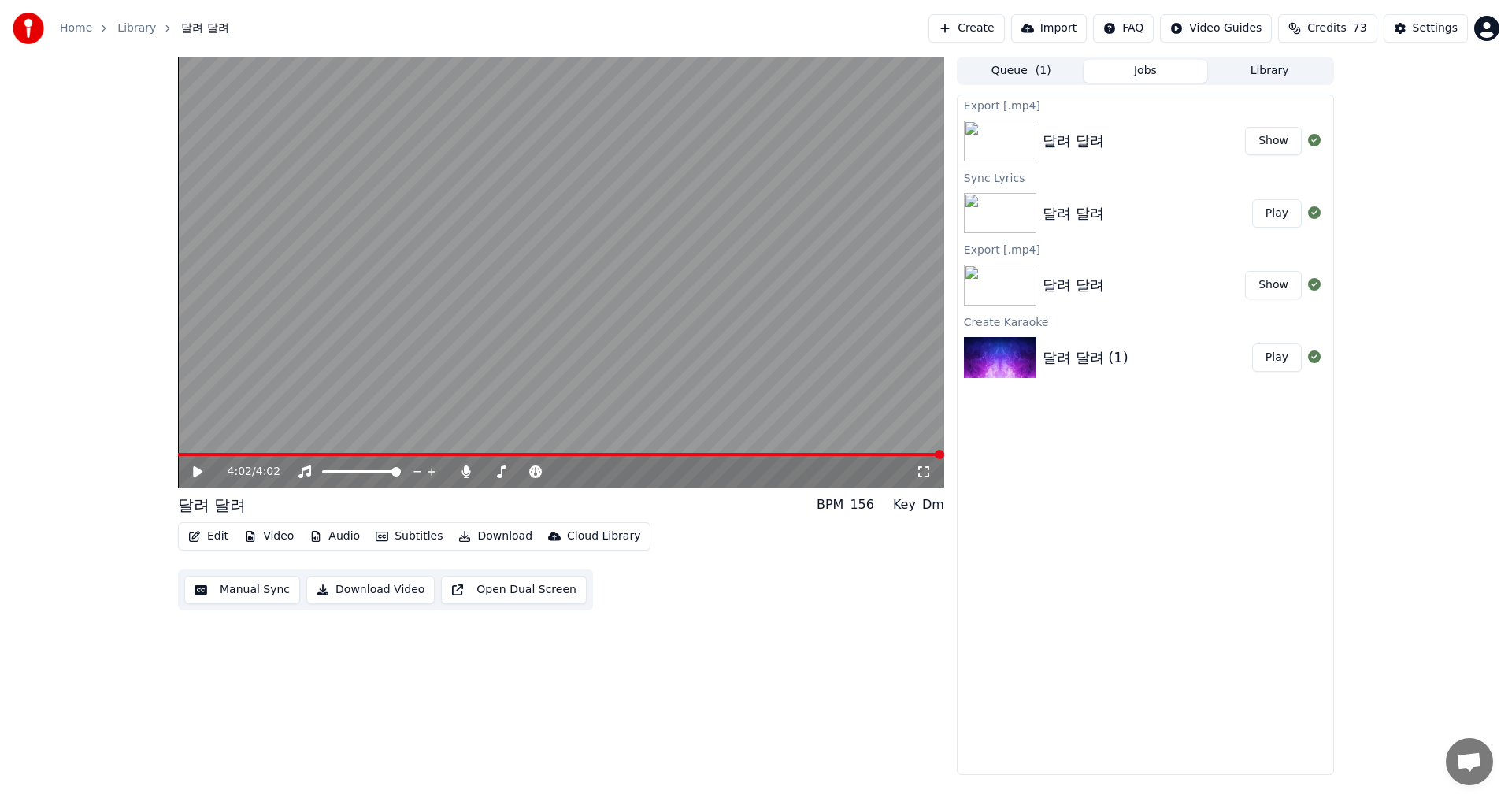
click at [1025, 143] on img at bounding box center [1001, 141] width 73 height 41
click at [1008, 141] on img at bounding box center [1001, 141] width 73 height 41
click at [1273, 140] on button "Show" at bounding box center [1273, 141] width 57 height 28
click at [1066, 137] on div "달려 달려" at bounding box center [1073, 141] width 61 height 22
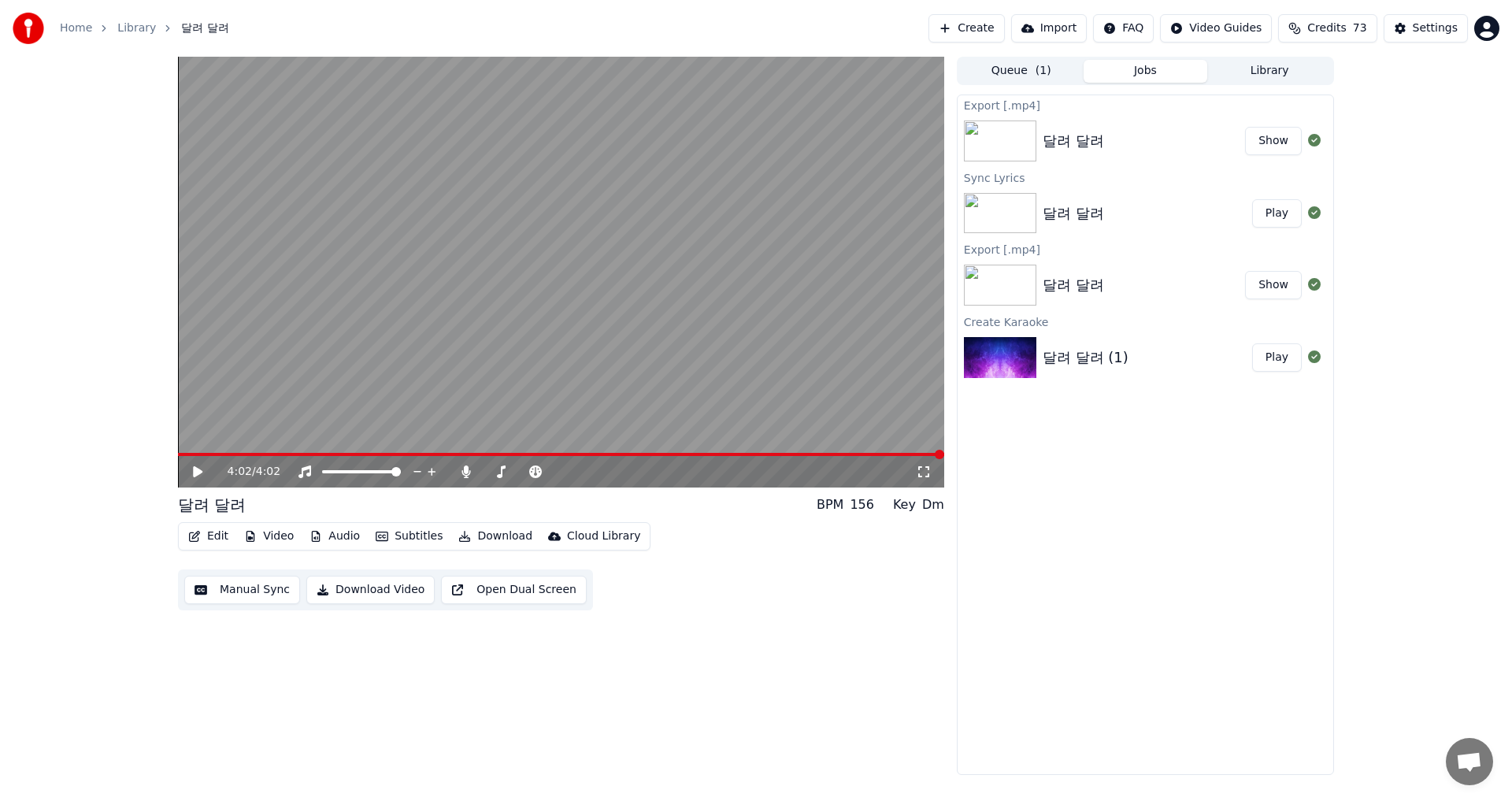
click at [1265, 148] on button "Show" at bounding box center [1273, 141] width 57 height 28
click at [1264, 140] on button "Show" at bounding box center [1273, 141] width 57 height 28
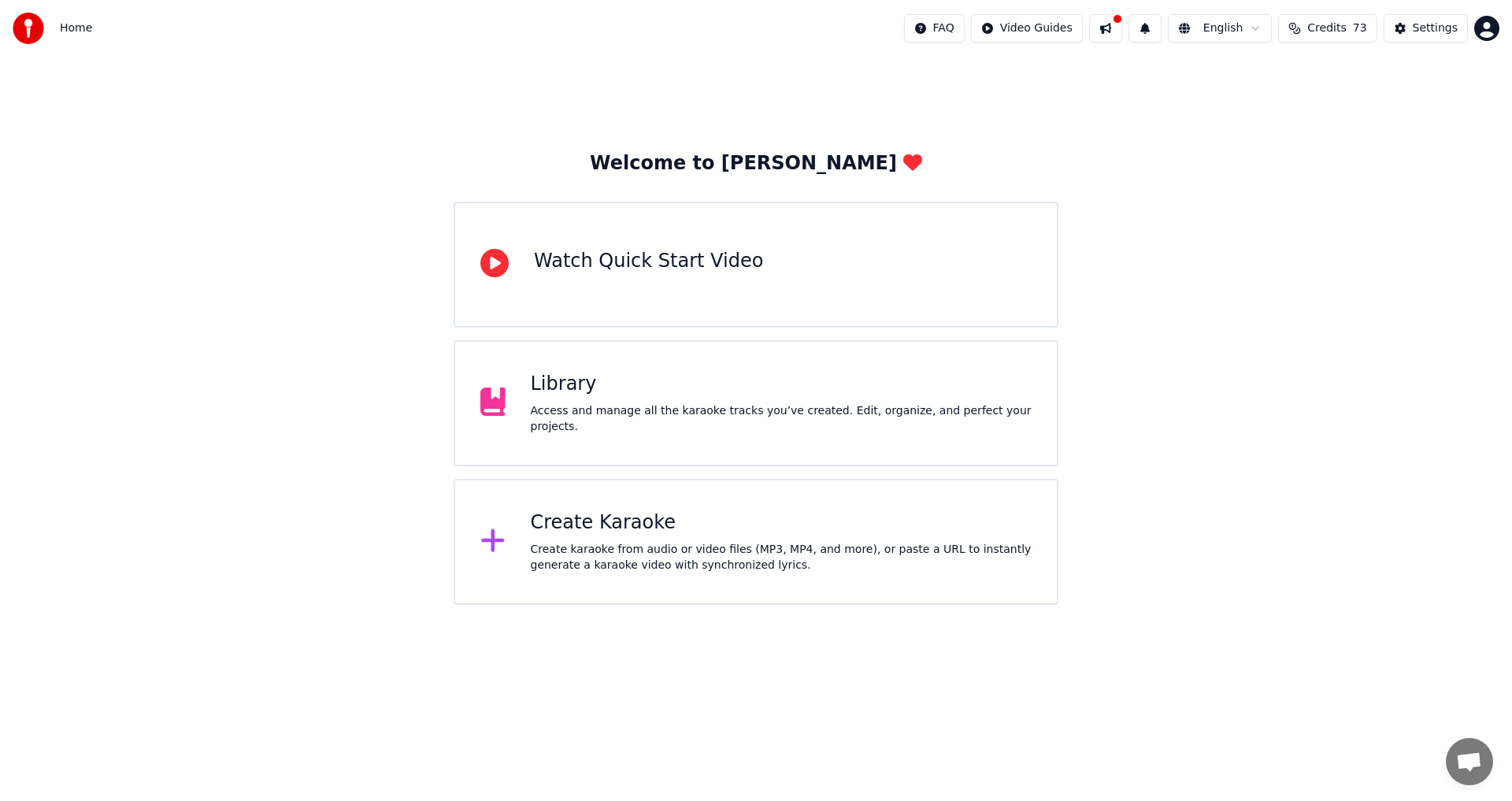
click at [637, 393] on div "Library" at bounding box center [782, 384] width 502 height 26
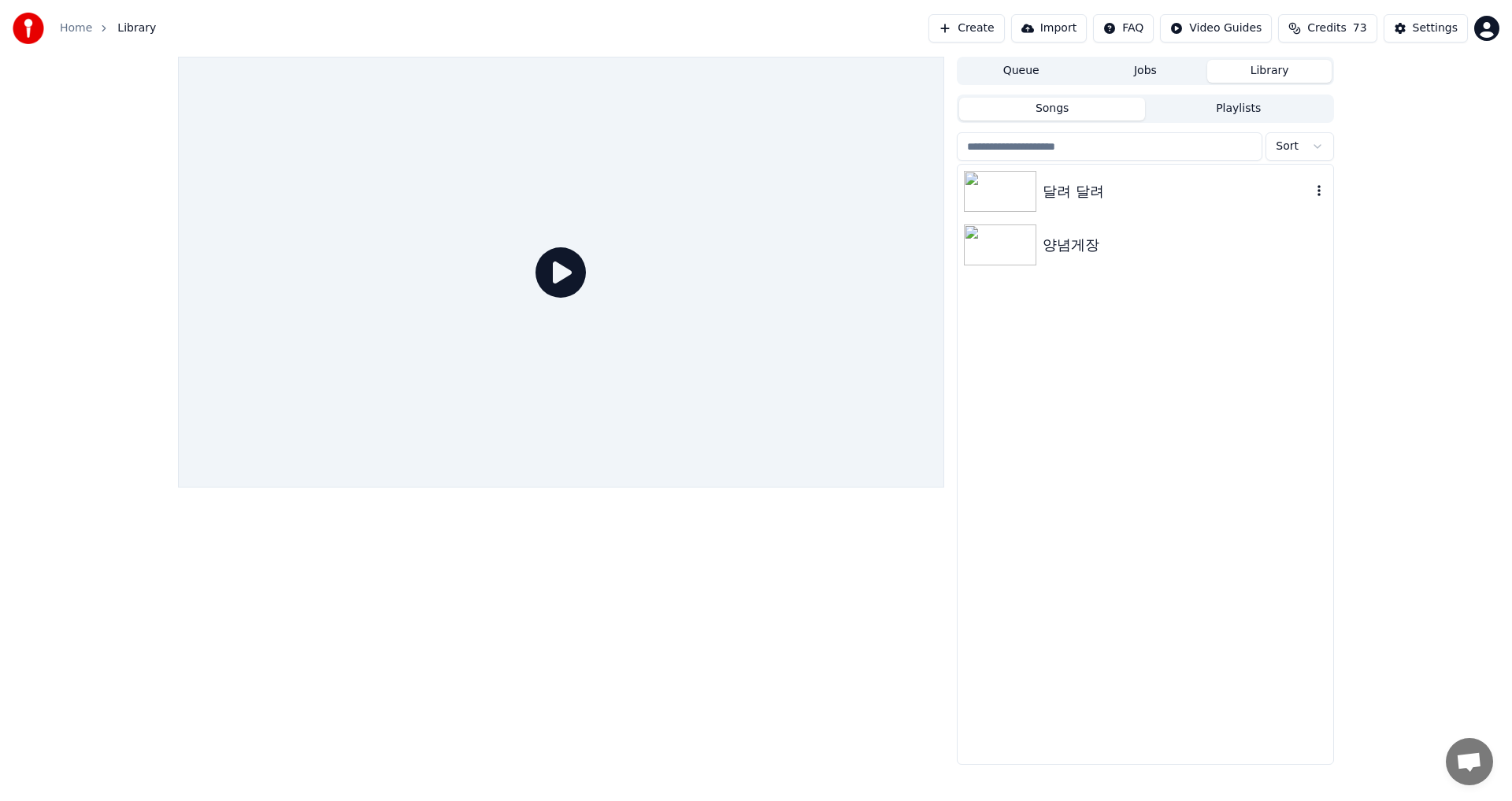
click at [1089, 188] on div "달려 달려" at bounding box center [1177, 191] width 269 height 22
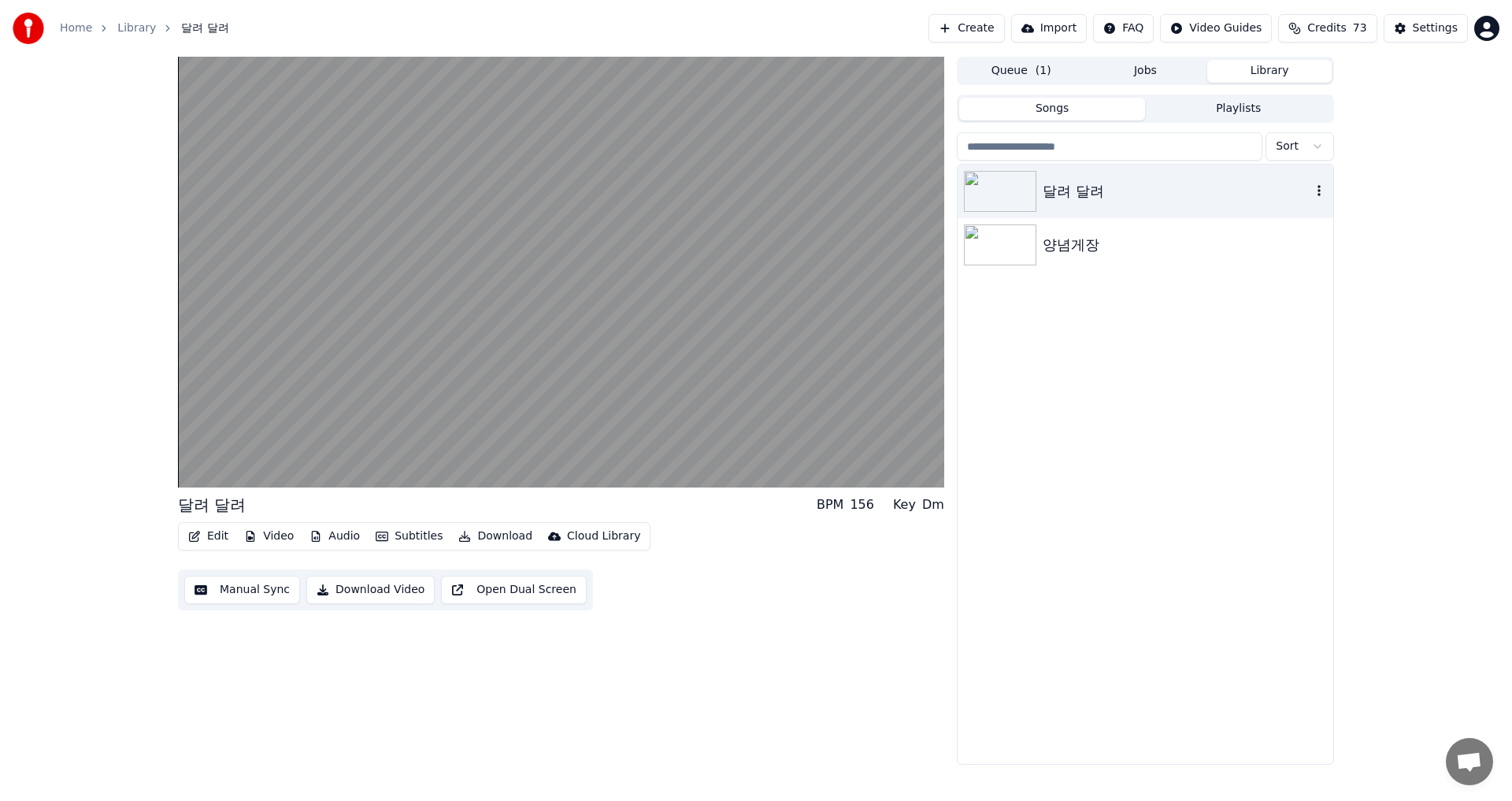
click at [1080, 185] on div "달려 달려" at bounding box center [1177, 191] width 269 height 22
click at [1267, 74] on button "Library" at bounding box center [1269, 71] width 125 height 23
click at [1265, 74] on button "Library" at bounding box center [1269, 71] width 125 height 23
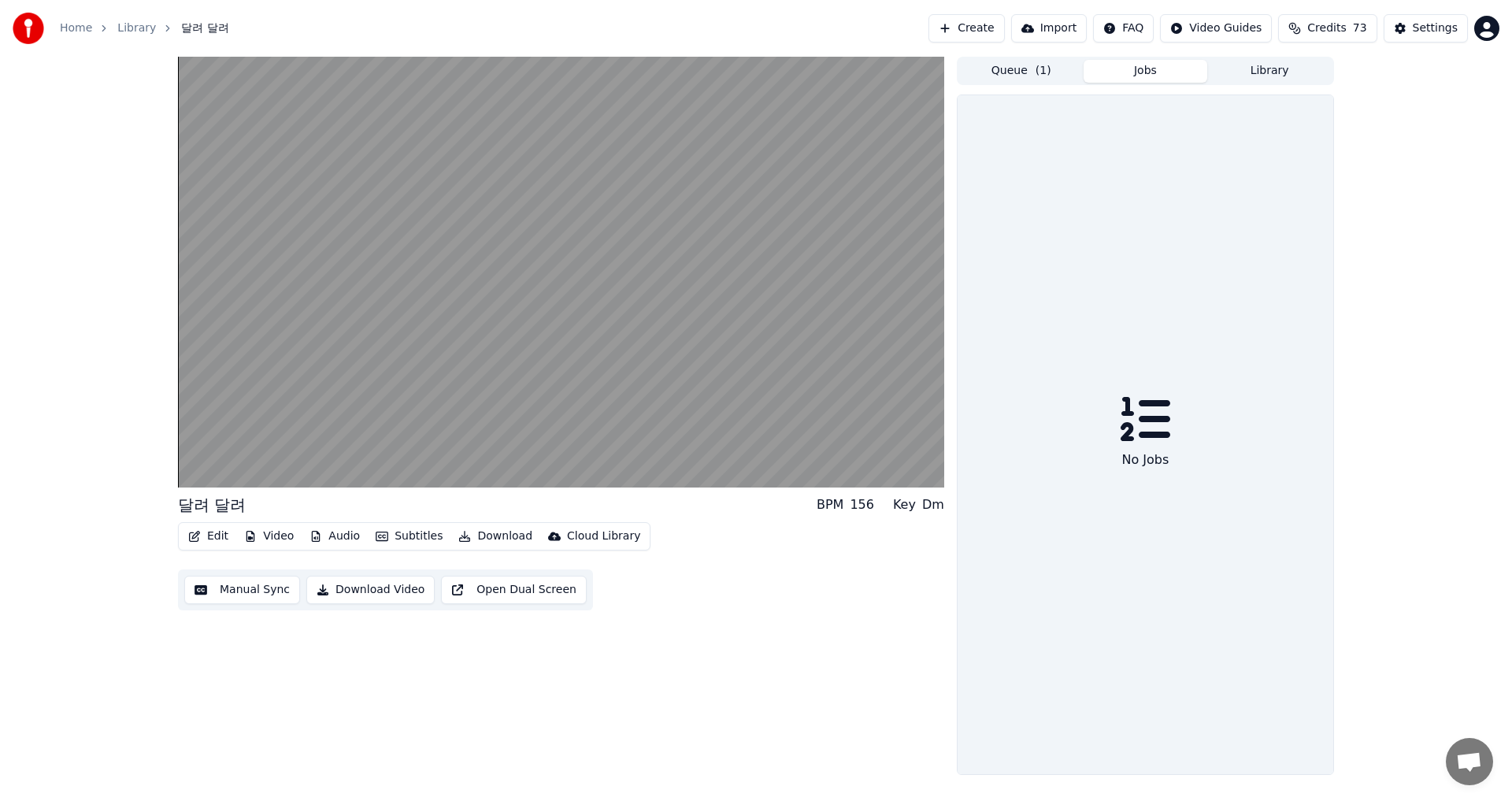
click at [1142, 70] on button "Jobs" at bounding box center [1146, 71] width 125 height 23
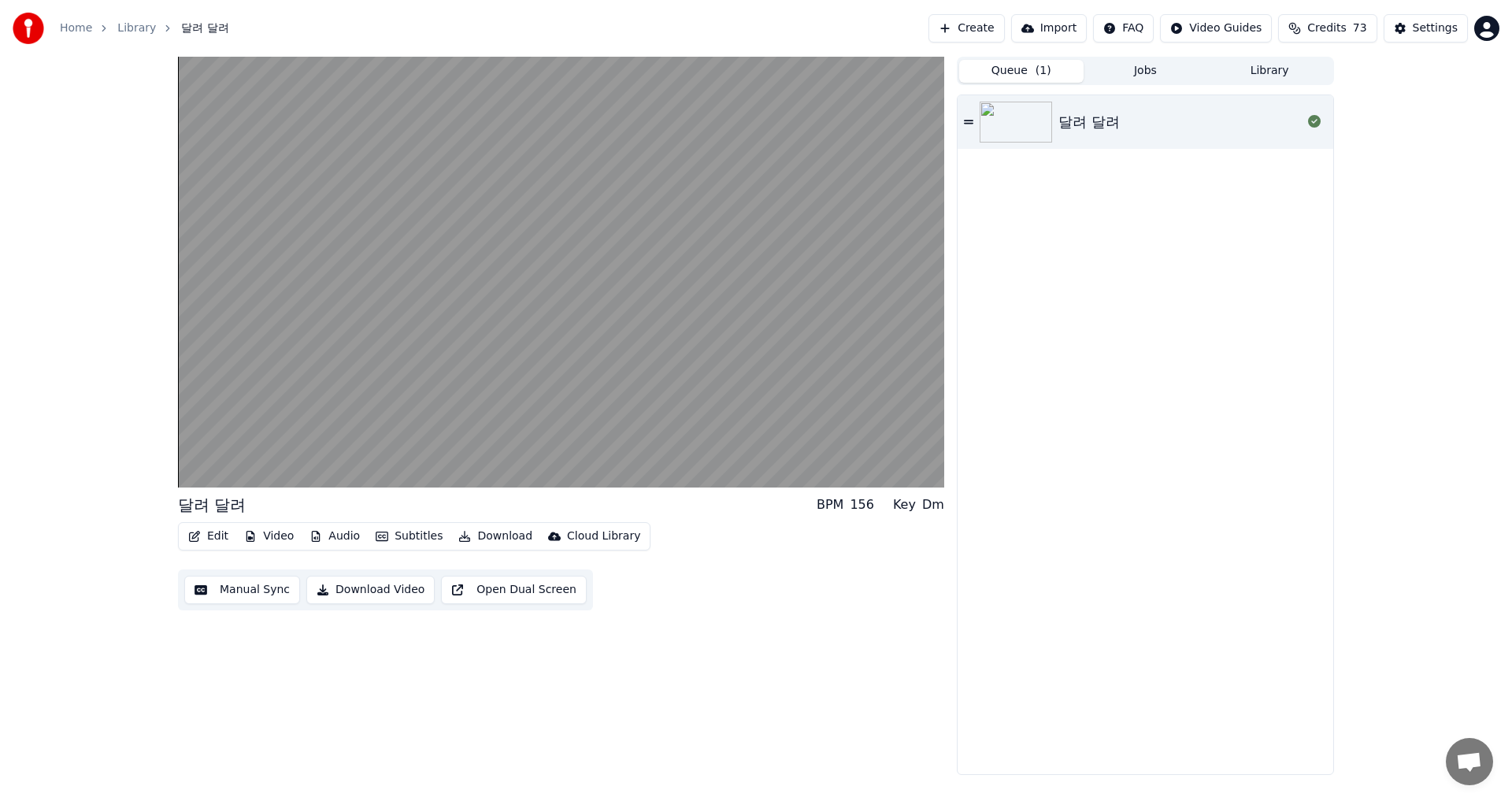
click at [1015, 69] on button "Queue ( 1 )" at bounding box center [1021, 71] width 125 height 23
click at [1105, 117] on div "달려 달려" at bounding box center [1089, 122] width 61 height 22
click at [1096, 114] on div "달려 달려" at bounding box center [1089, 122] width 61 height 22
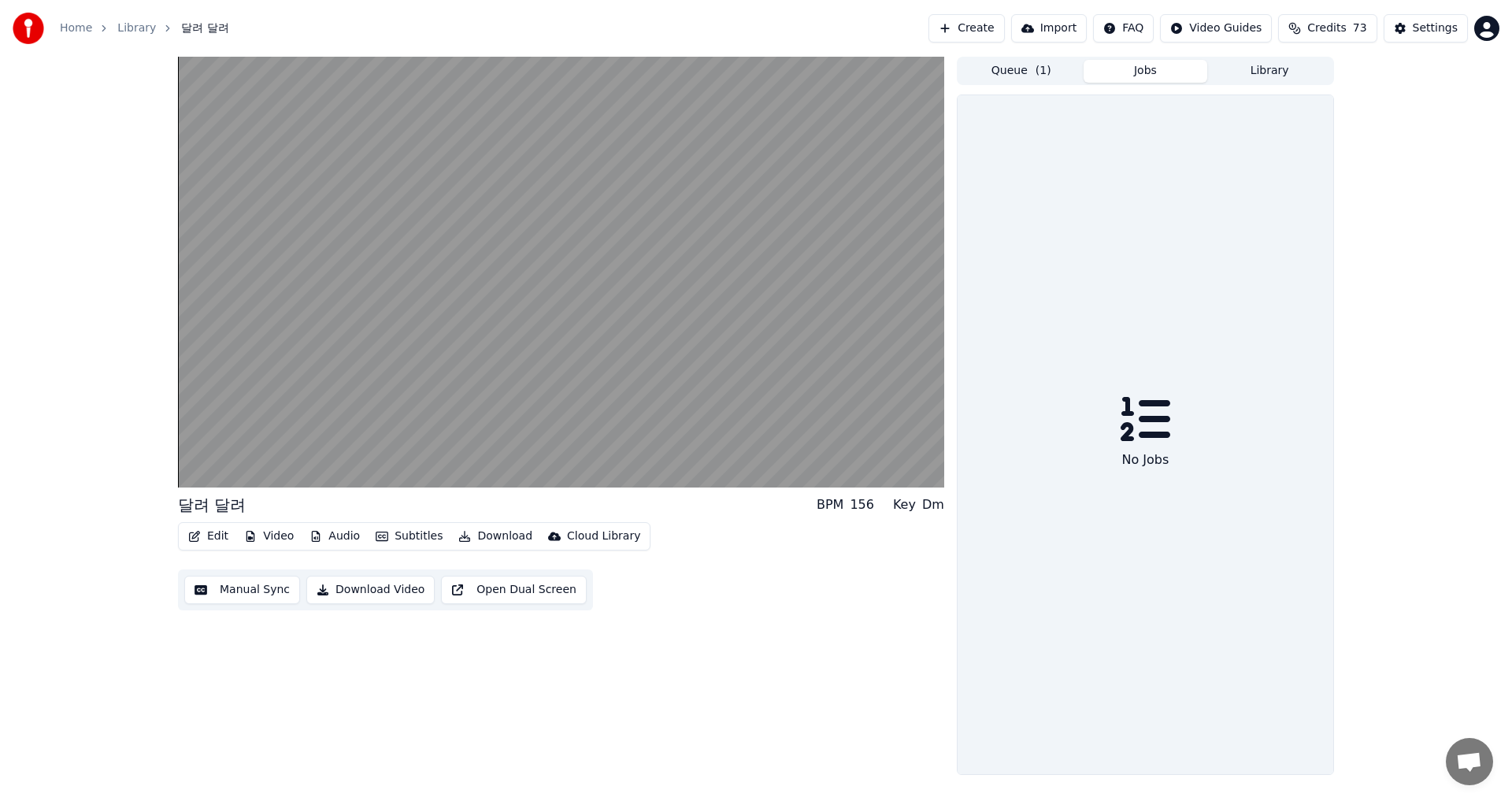
click at [1148, 77] on button "Jobs" at bounding box center [1146, 71] width 125 height 23
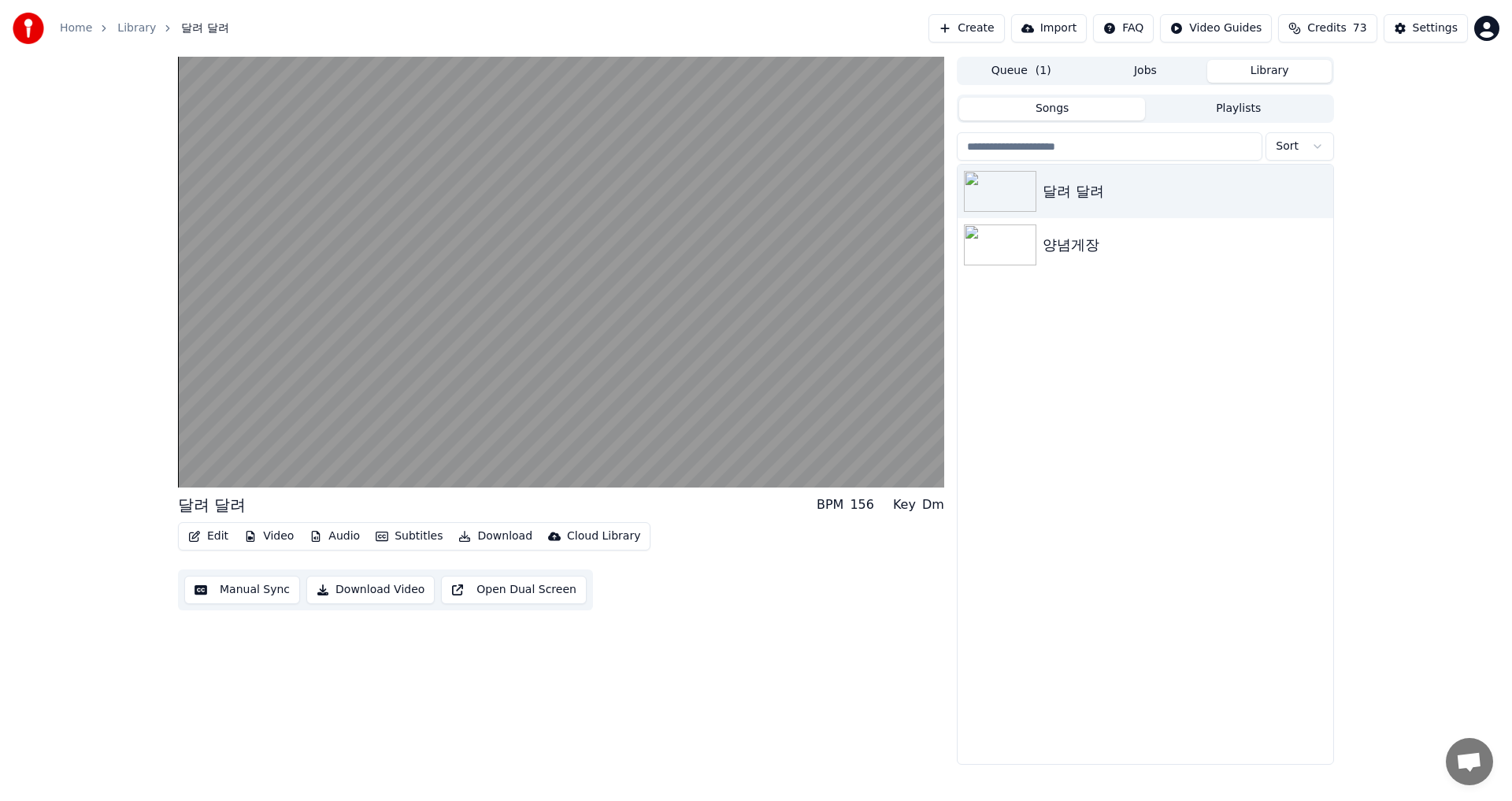
click at [1262, 72] on button "Library" at bounding box center [1269, 71] width 125 height 23
click at [1082, 188] on div "달려 달려" at bounding box center [1177, 191] width 269 height 22
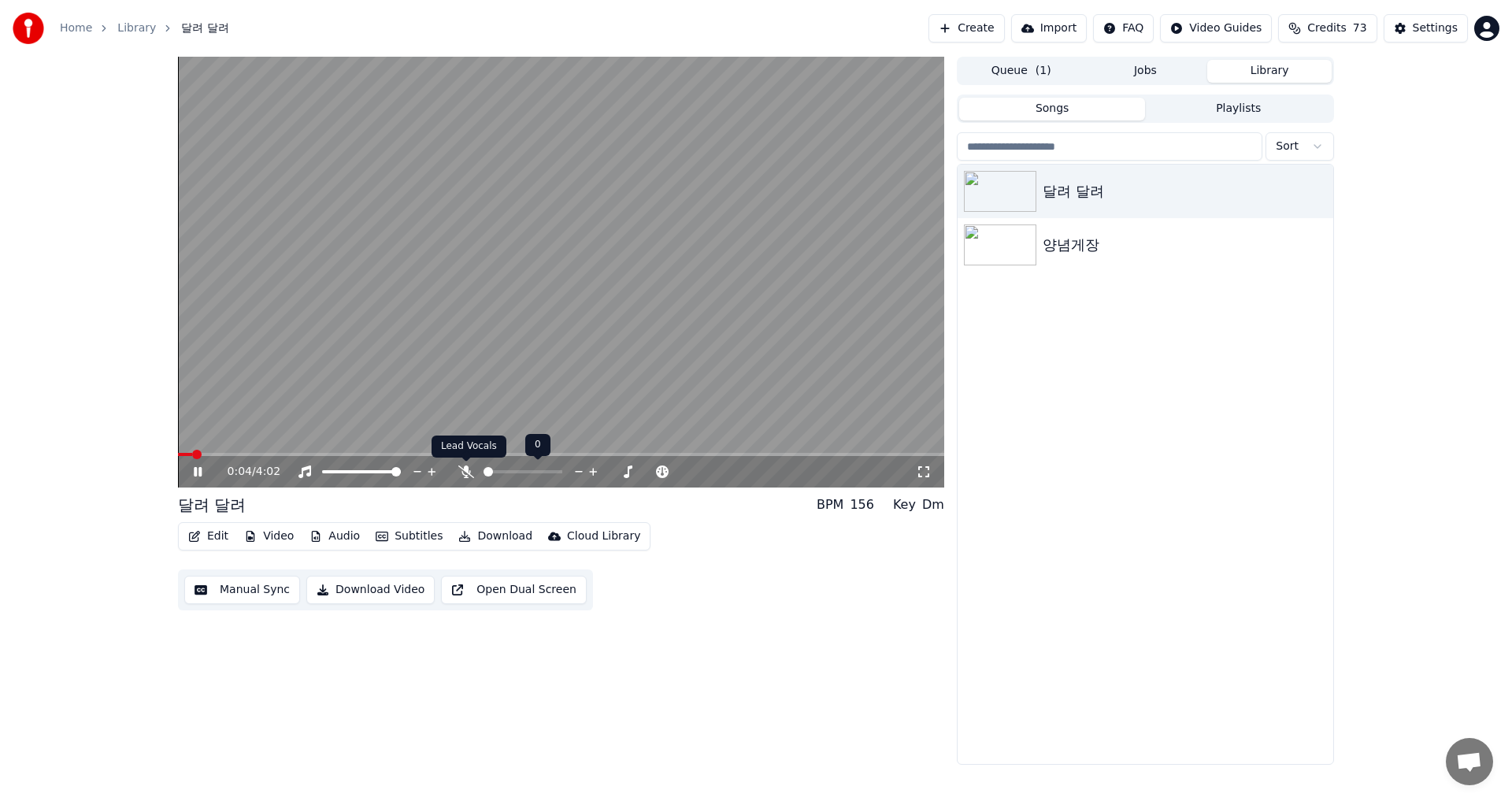
click at [463, 470] on icon at bounding box center [466, 471] width 16 height 12
click at [205, 454] on span at bounding box center [209, 454] width 9 height 9
click at [199, 470] on icon at bounding box center [198, 471] width 8 height 9
click at [178, 455] on span at bounding box center [182, 454] width 9 height 9
click at [489, 537] on button "Download" at bounding box center [495, 536] width 87 height 22
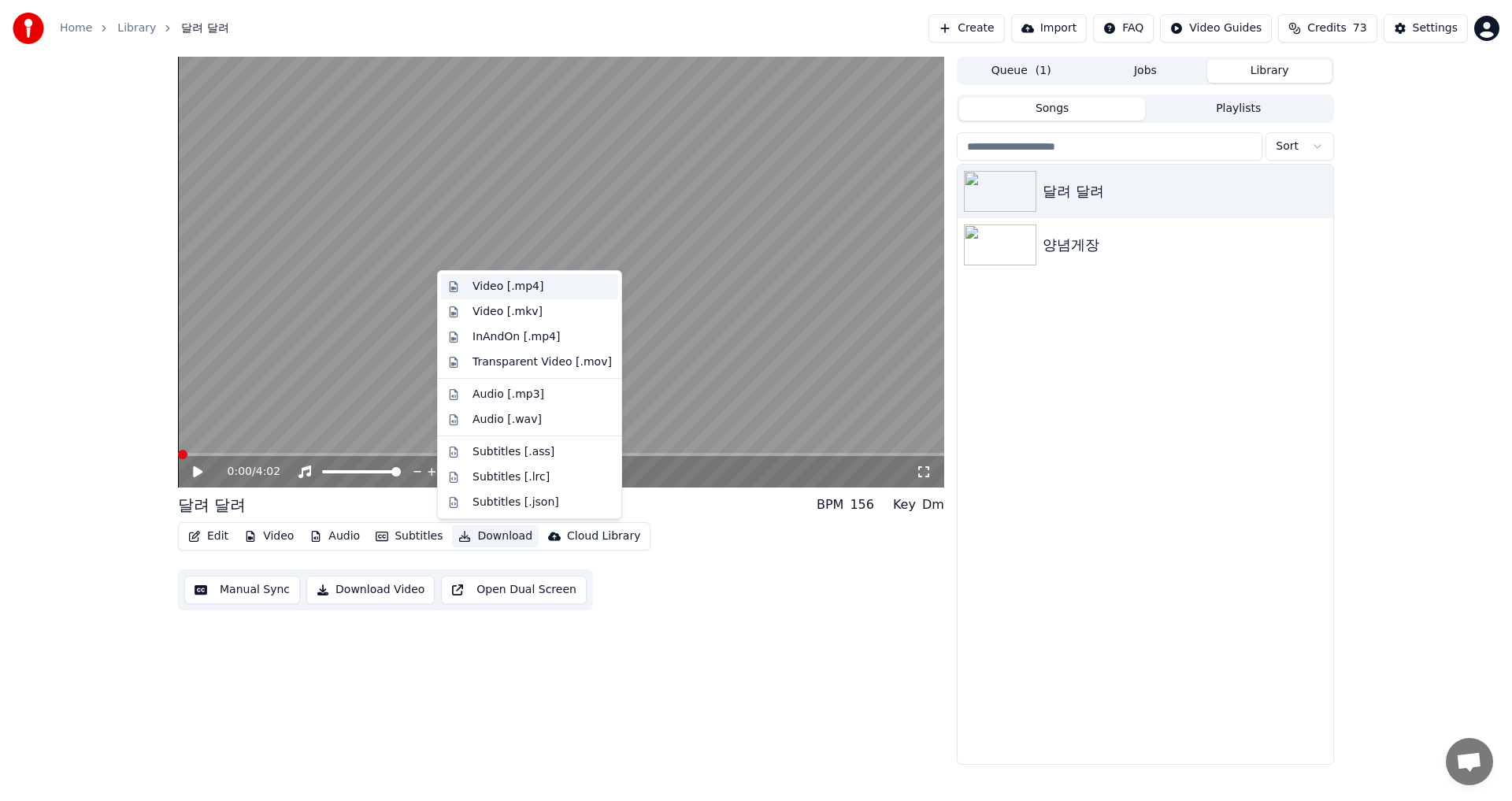
click at [519, 289] on div "Video [.mp4]" at bounding box center [508, 286] width 71 height 16
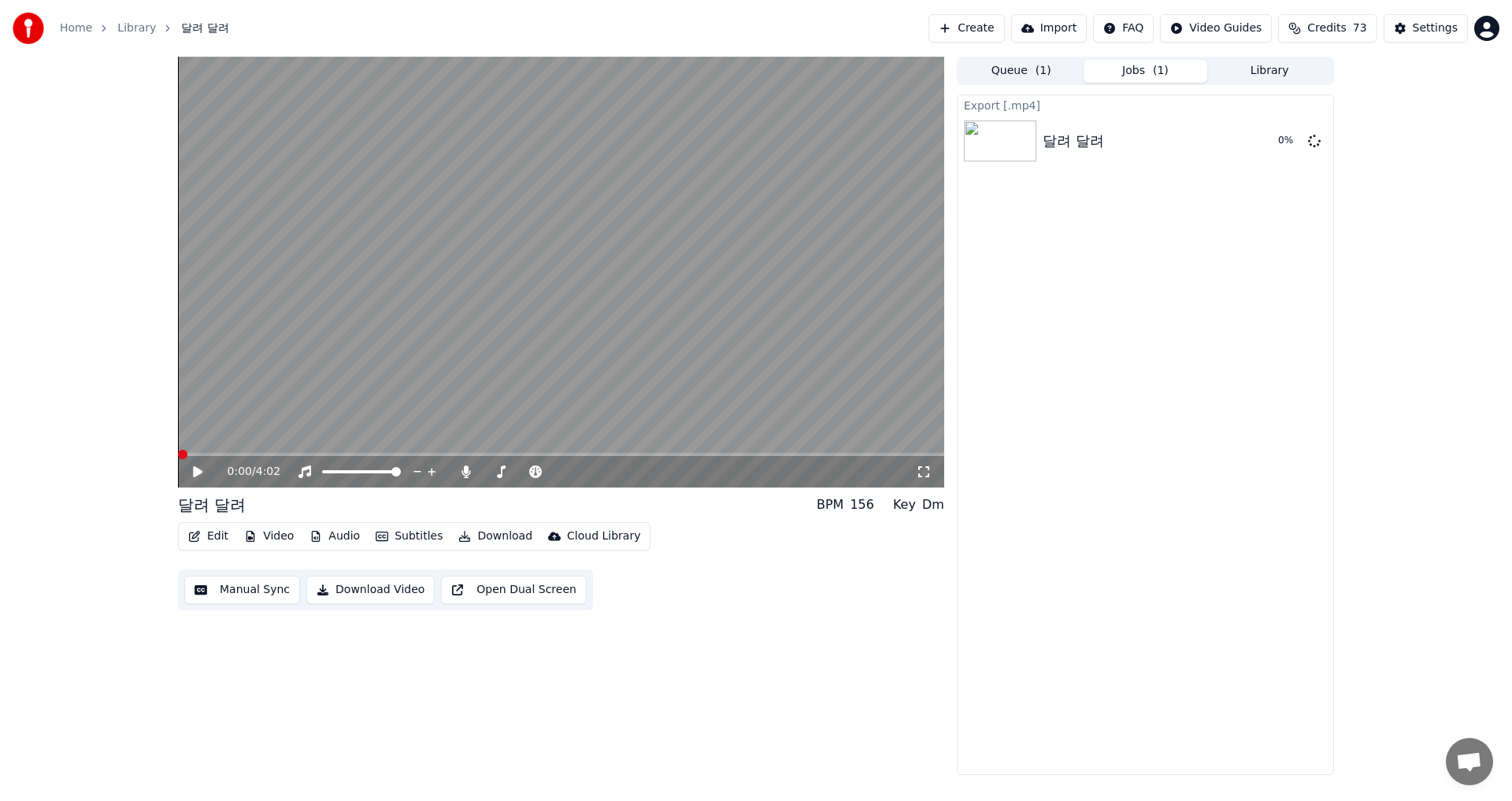
click at [197, 466] on icon at bounding box center [209, 471] width 37 height 12
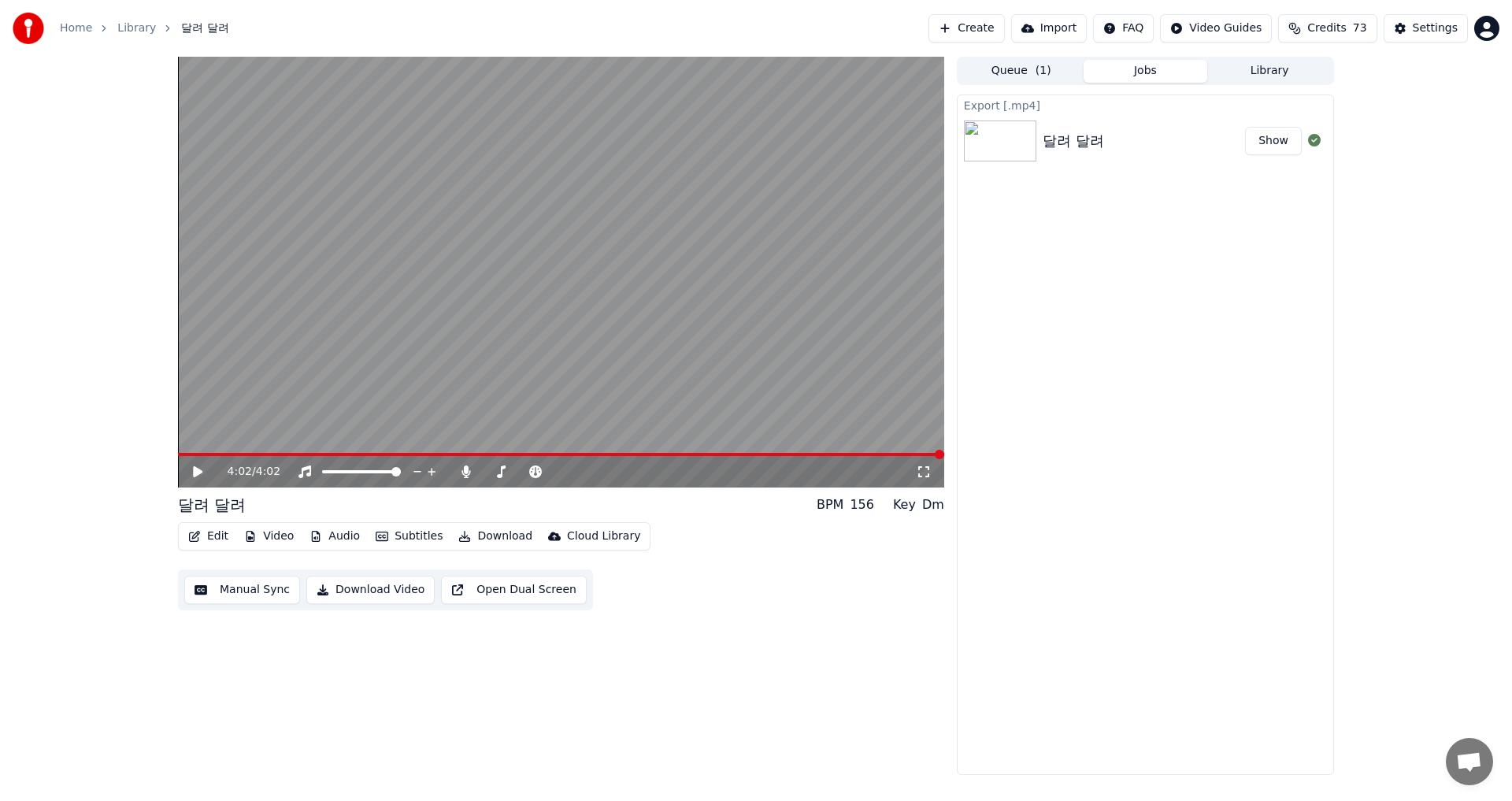
click at [1274, 143] on button "Show" at bounding box center [1273, 141] width 57 height 28
